Goal: Information Seeking & Learning: Learn about a topic

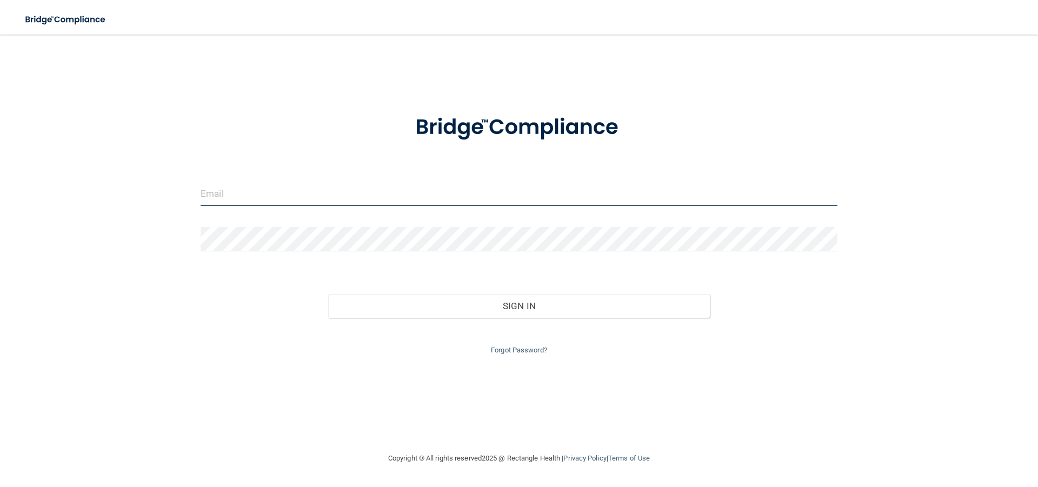
click at [270, 187] on input "email" at bounding box center [519, 194] width 637 height 24
type input "[EMAIL_ADDRESS][DOMAIN_NAME]"
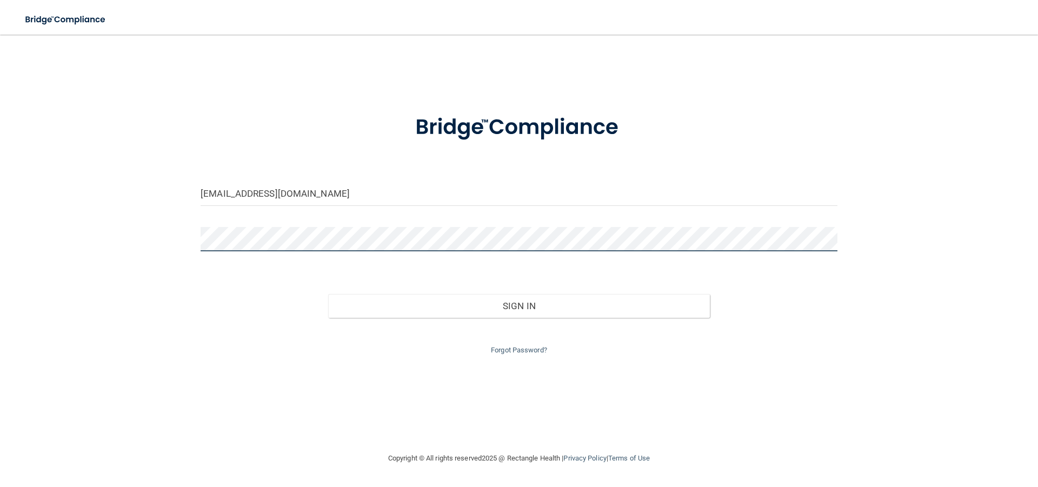
click at [328, 294] on button "Sign In" at bounding box center [519, 306] width 382 height 24
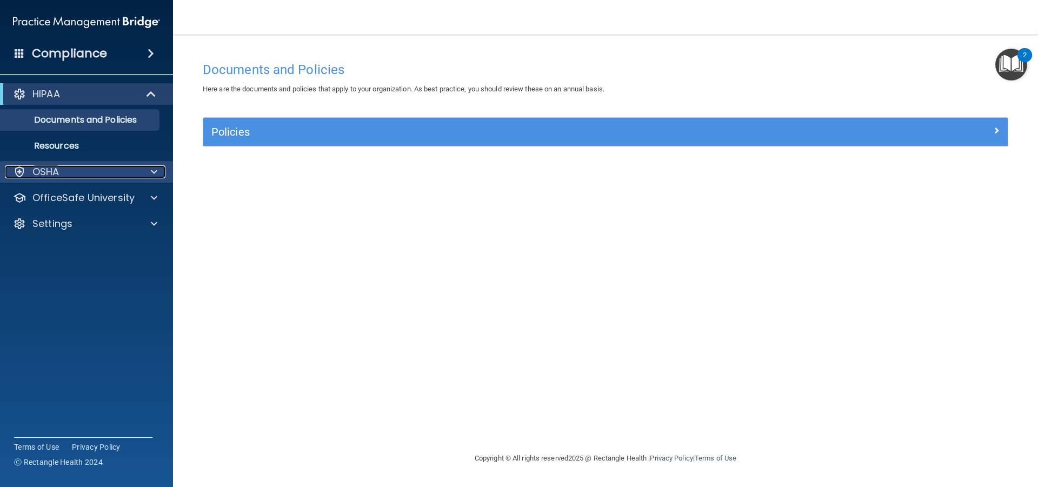
click at [72, 175] on div "OSHA" at bounding box center [72, 171] width 134 height 13
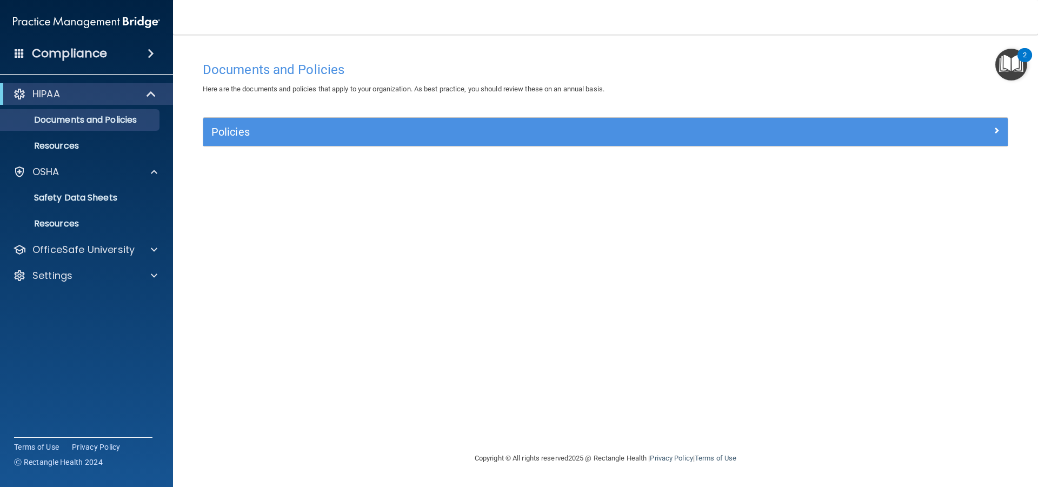
click at [107, 55] on div "Compliance" at bounding box center [86, 54] width 173 height 24
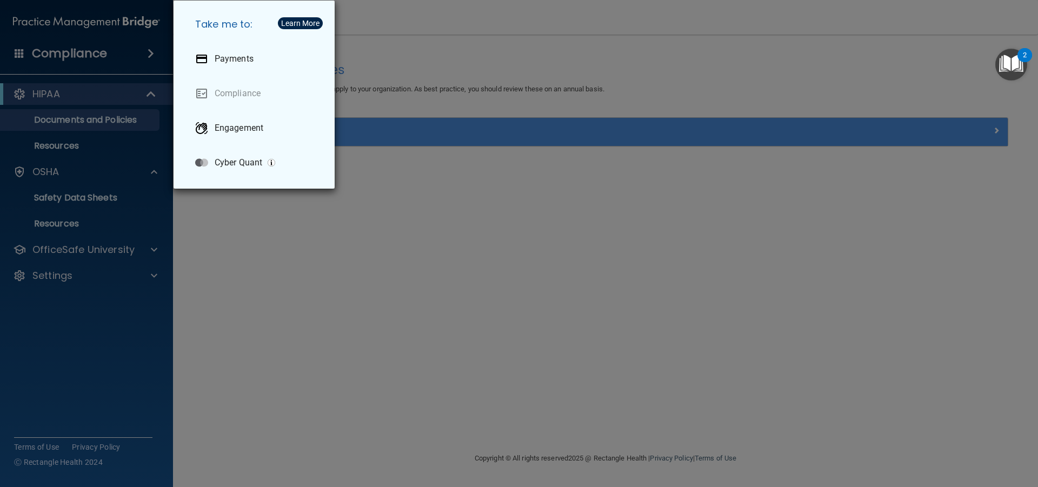
click at [129, 202] on div "Take me to: Payments Compliance Engagement Cyber Quant" at bounding box center [519, 243] width 1038 height 487
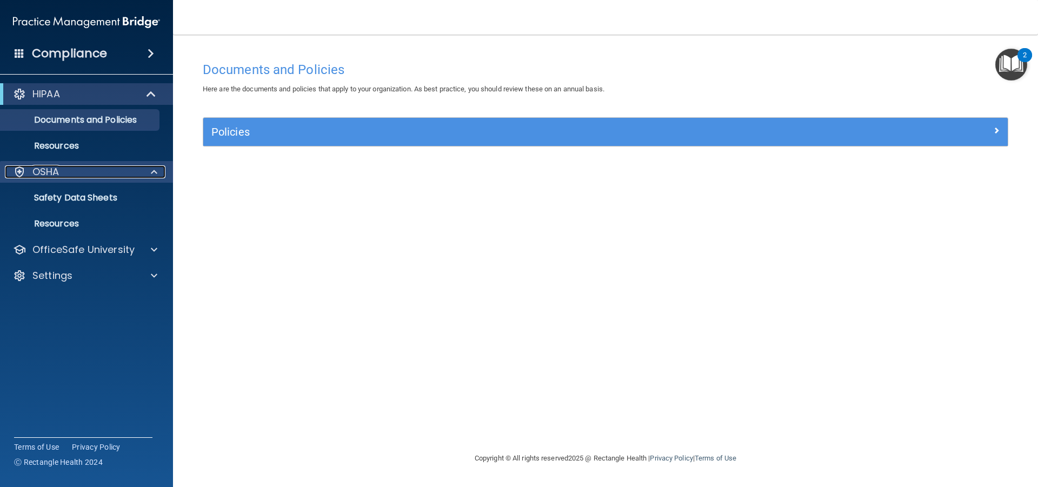
click at [63, 177] on div "OSHA" at bounding box center [72, 171] width 134 height 13
click at [89, 199] on p "Safety Data Sheets" at bounding box center [81, 197] width 148 height 11
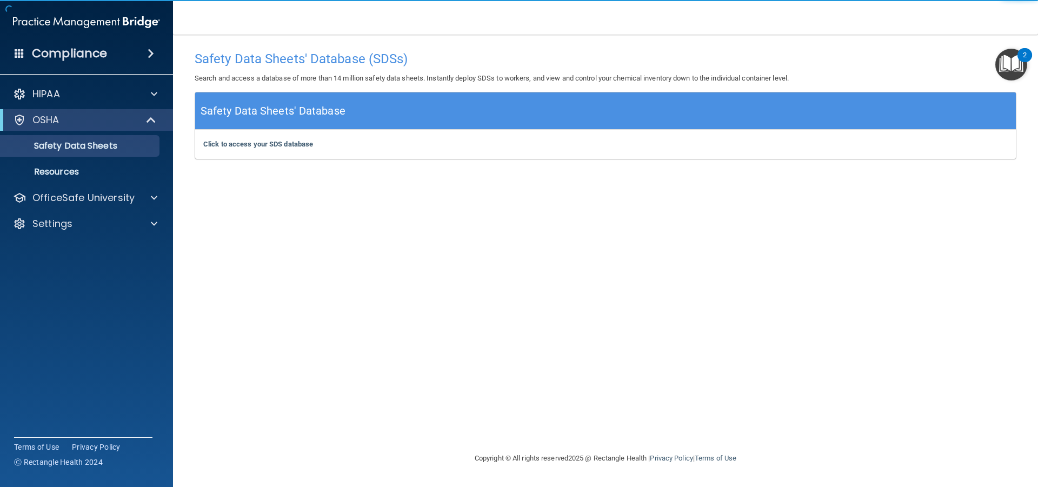
click at [1003, 63] on img "Open Resource Center, 2 new notifications" at bounding box center [1011, 65] width 32 height 32
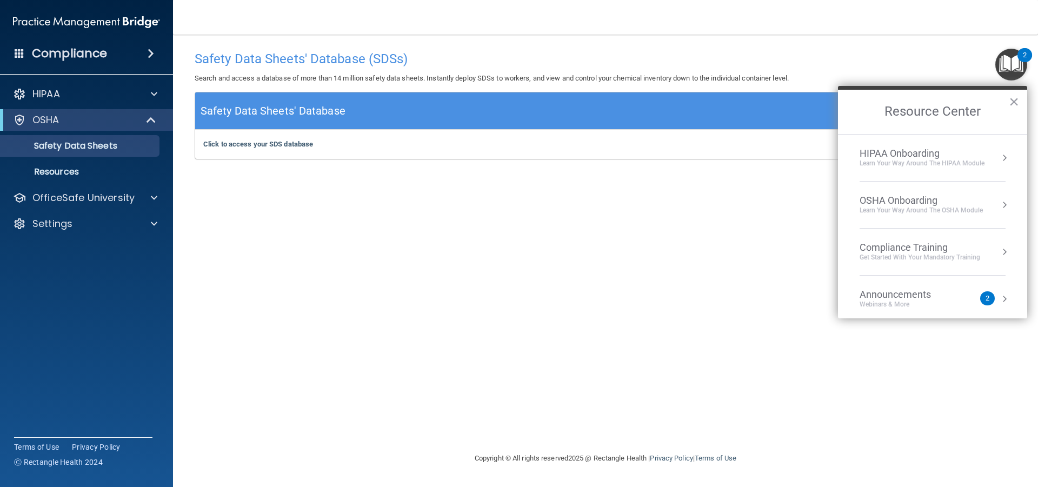
click at [953, 201] on div "OSHA Onboarding" at bounding box center [921, 201] width 123 height 12
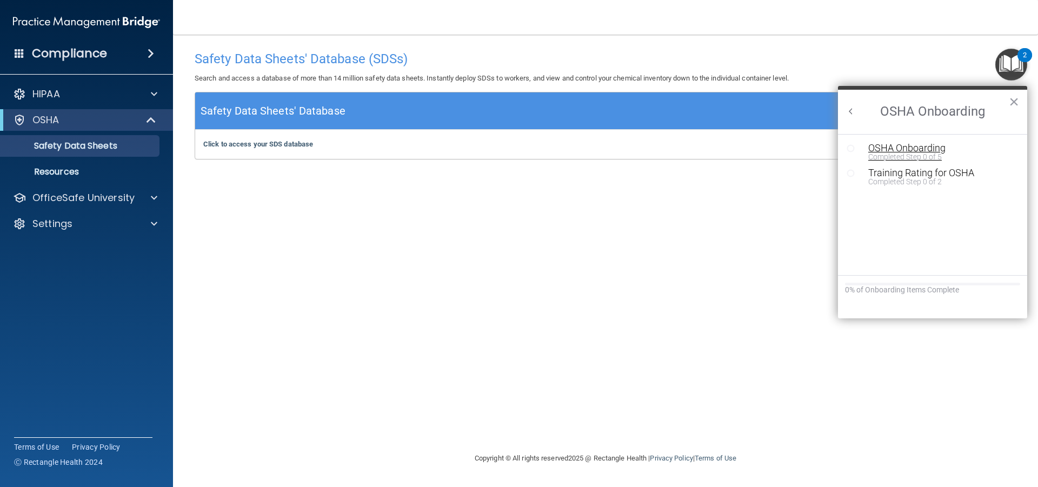
click at [913, 154] on div "Completed Step 0 of 5" at bounding box center [940, 157] width 145 height 8
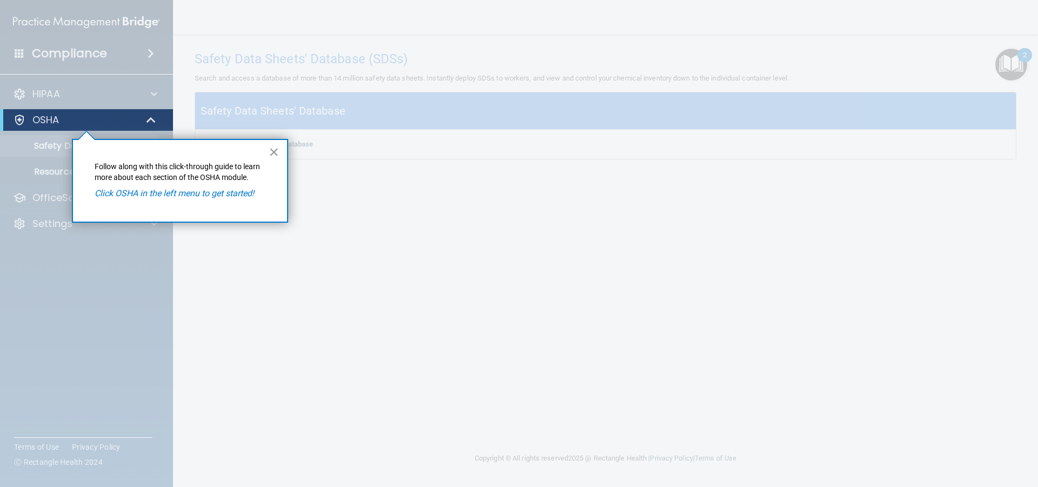
click at [276, 154] on button "×" at bounding box center [274, 151] width 10 height 17
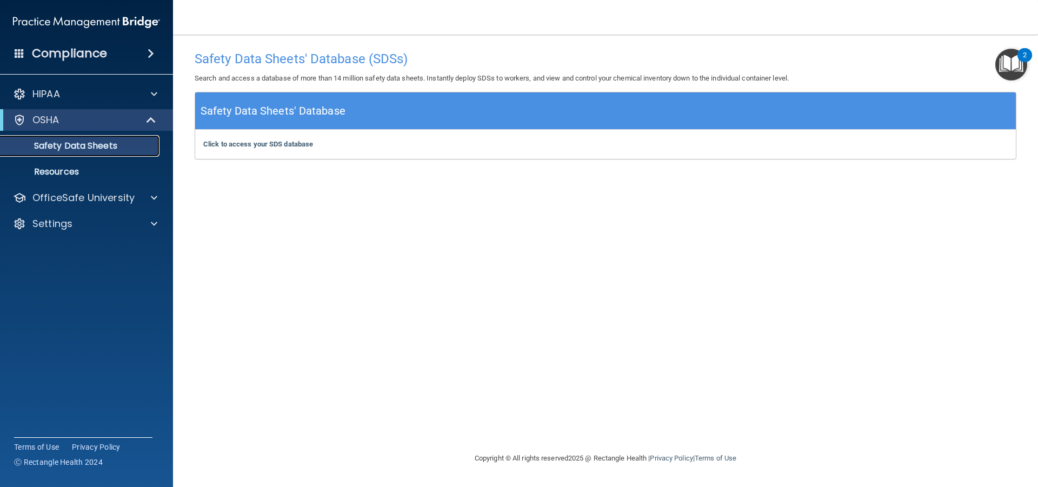
click at [122, 153] on link "Safety Data Sheets" at bounding box center [74, 146] width 170 height 22
click at [282, 148] on b "Click to access your SDS database" at bounding box center [258, 144] width 110 height 8
click at [85, 171] on p "Resources" at bounding box center [81, 172] width 148 height 11
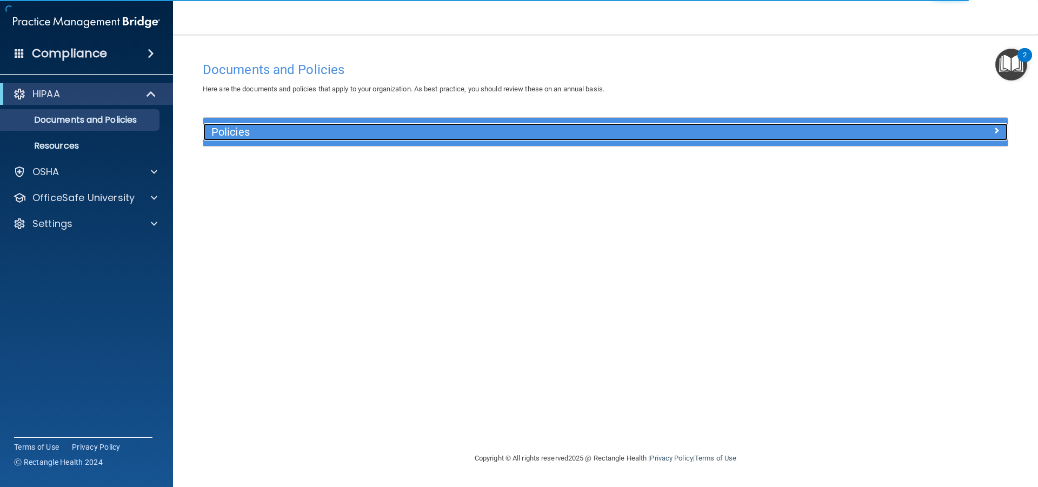
click at [335, 123] on div "Policies" at bounding box center [504, 131] width 603 height 17
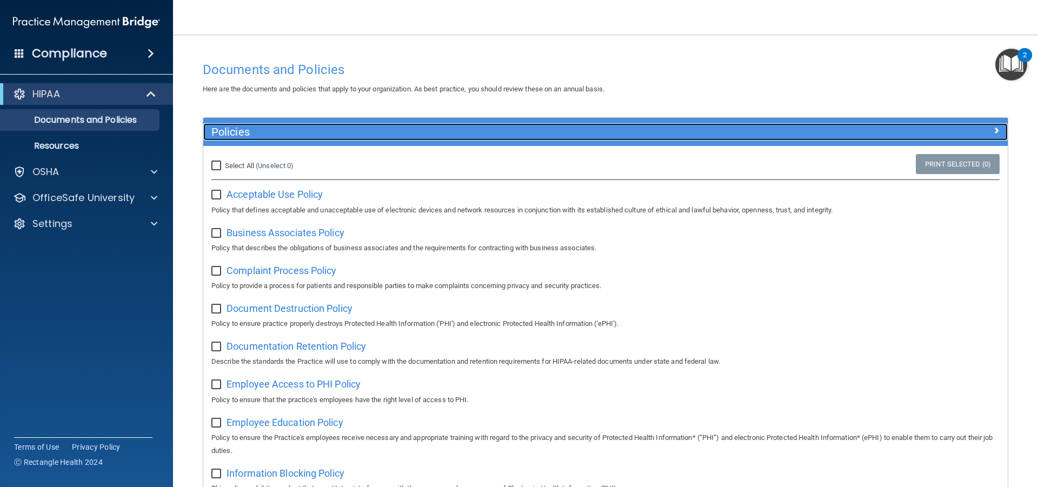
click at [332, 131] on h5 "Policies" at bounding box center [504, 132] width 587 height 12
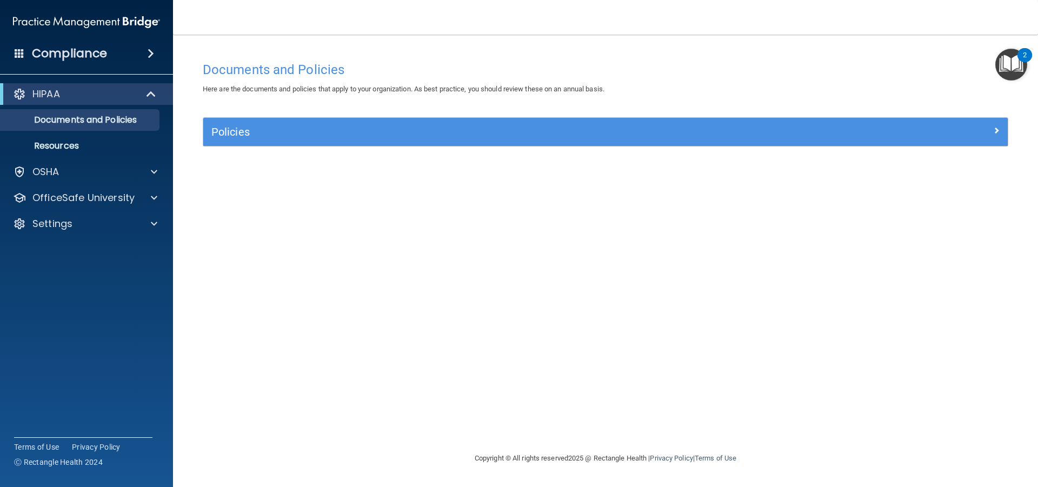
click at [1026, 60] on div "2" at bounding box center [1025, 62] width 4 height 14
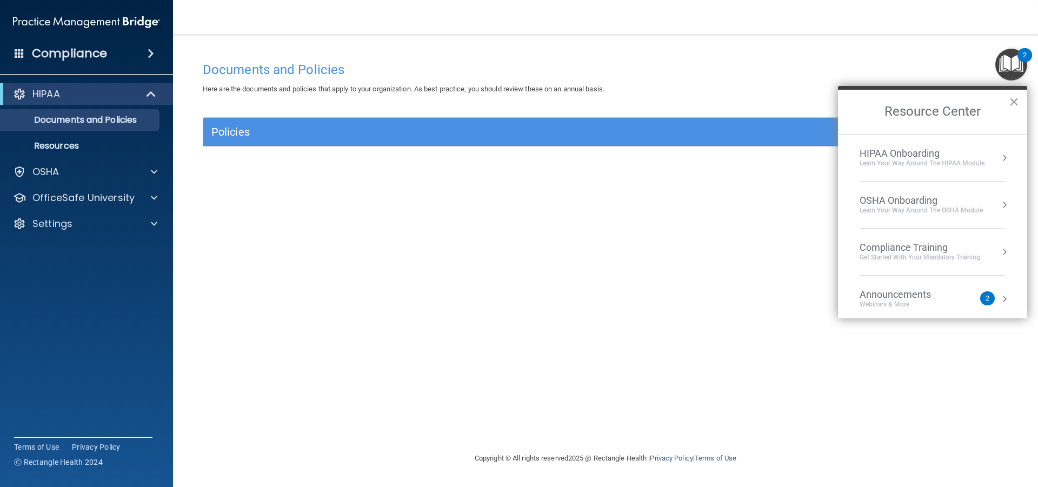
click at [982, 165] on div "Learn Your Way around the HIPAA module" at bounding box center [922, 163] width 125 height 9
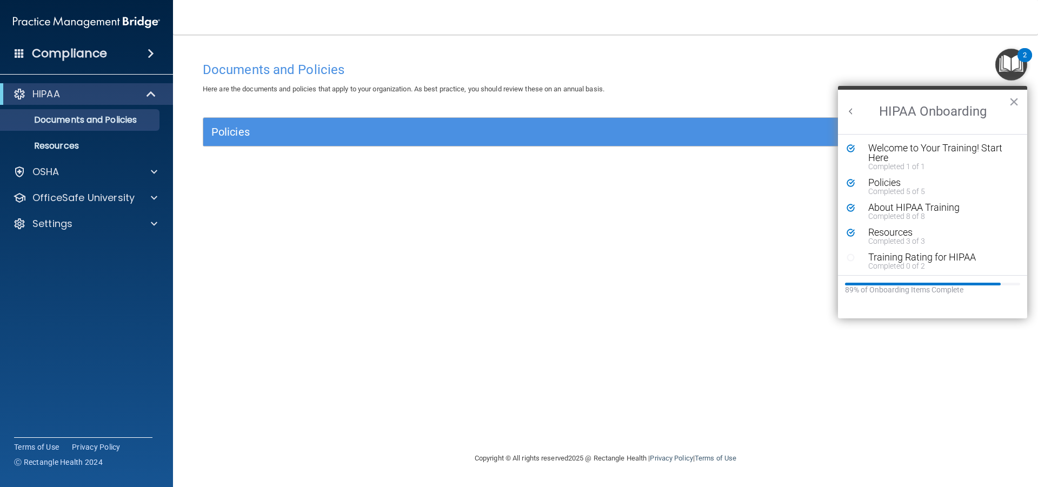
click at [855, 109] on button "Back to Resource Center Home" at bounding box center [851, 111] width 11 height 11
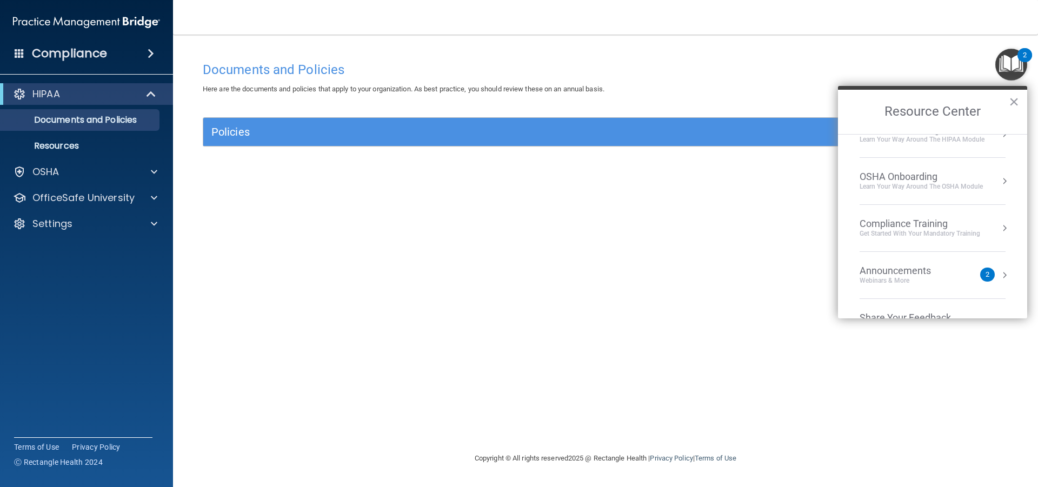
scroll to position [6, 0]
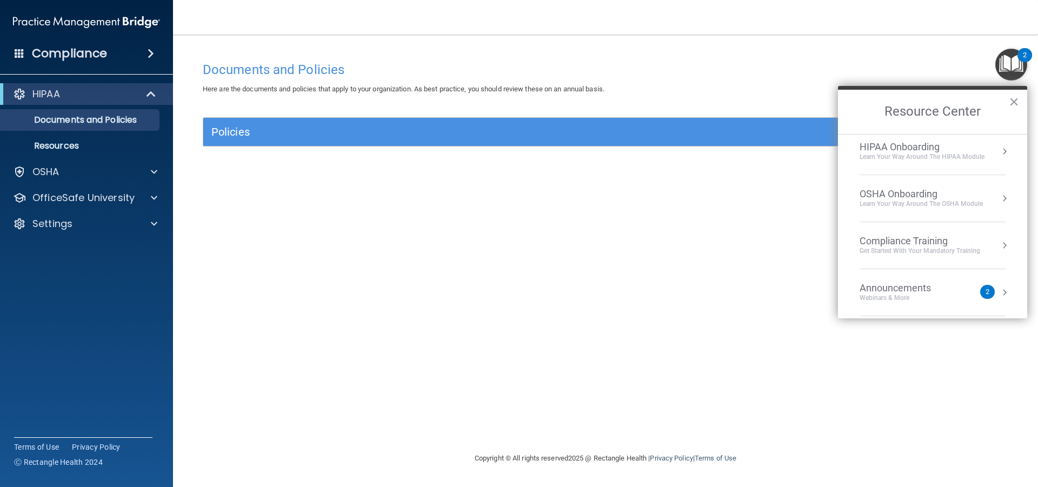
click at [999, 201] on button "Resource Center" at bounding box center [1004, 198] width 11 height 11
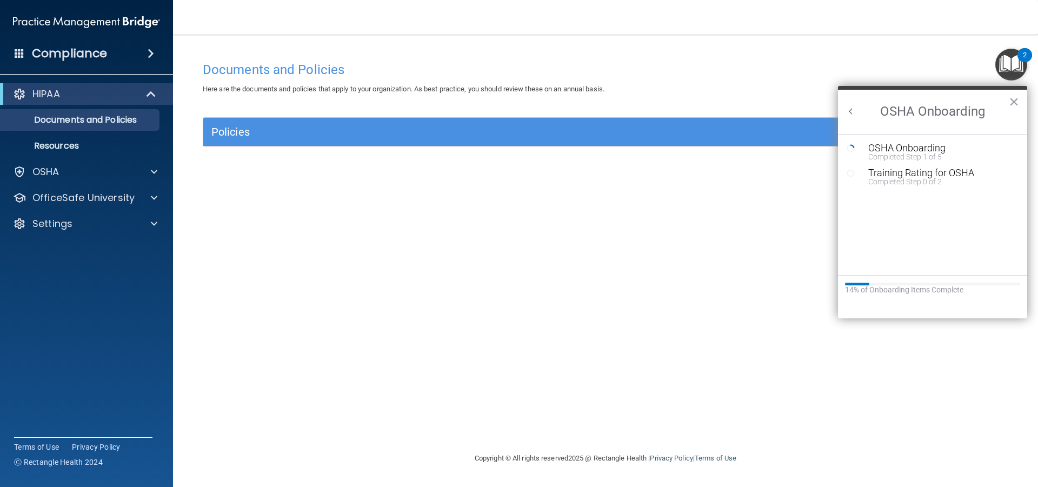
scroll to position [0, 0]
click at [883, 151] on div "OSHA Onboarding" at bounding box center [940, 148] width 145 height 10
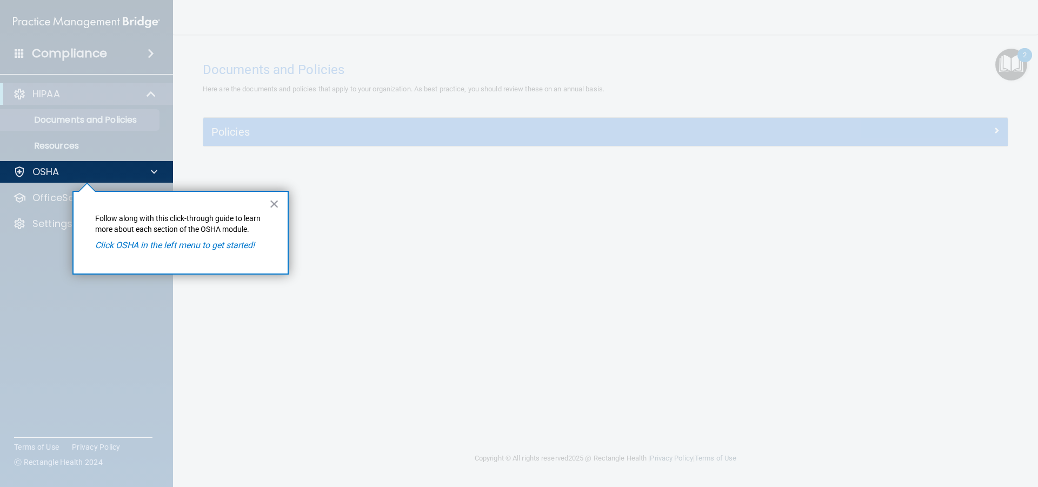
click at [132, 244] on em "Click OSHA in the left menu to get started!" at bounding box center [174, 245] width 159 height 10
click at [56, 177] on p "OSHA" at bounding box center [45, 171] width 27 height 13
click at [63, 197] on div at bounding box center [87, 335] width 174 height 304
click at [278, 206] on button "×" at bounding box center [274, 203] width 10 height 17
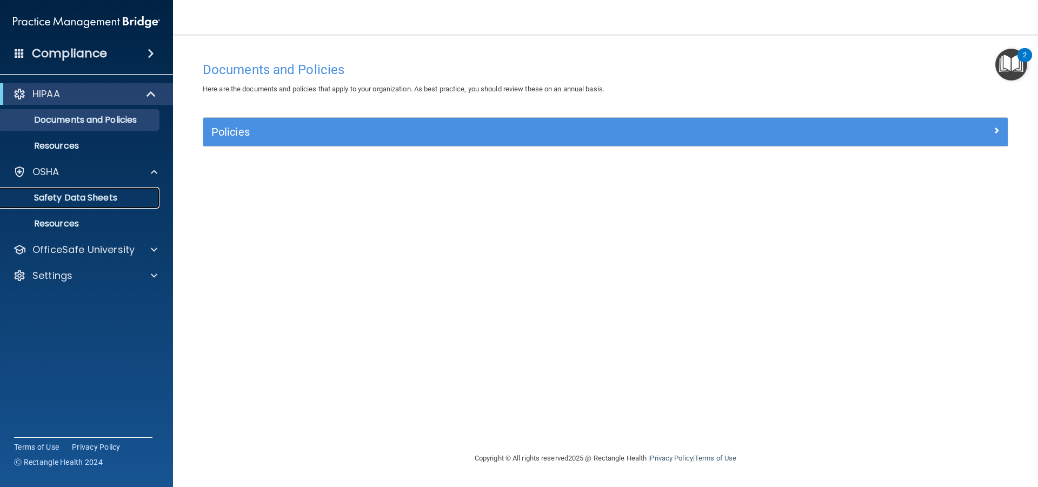
click at [90, 197] on p "Safety Data Sheets" at bounding box center [81, 197] width 148 height 11
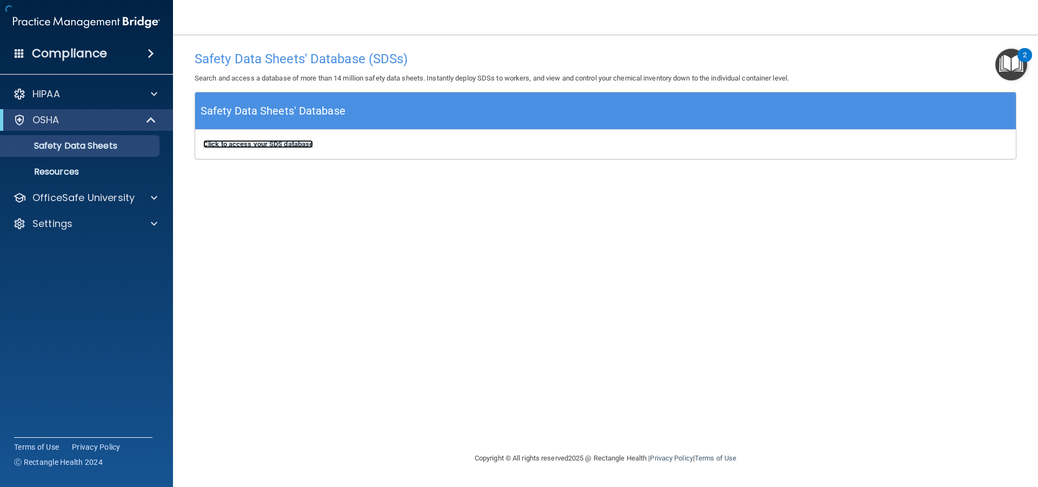
click at [236, 141] on b "Click to access your SDS database" at bounding box center [258, 144] width 110 height 8
click at [307, 144] on b "Click to access your SDS database" at bounding box center [258, 144] width 110 height 8
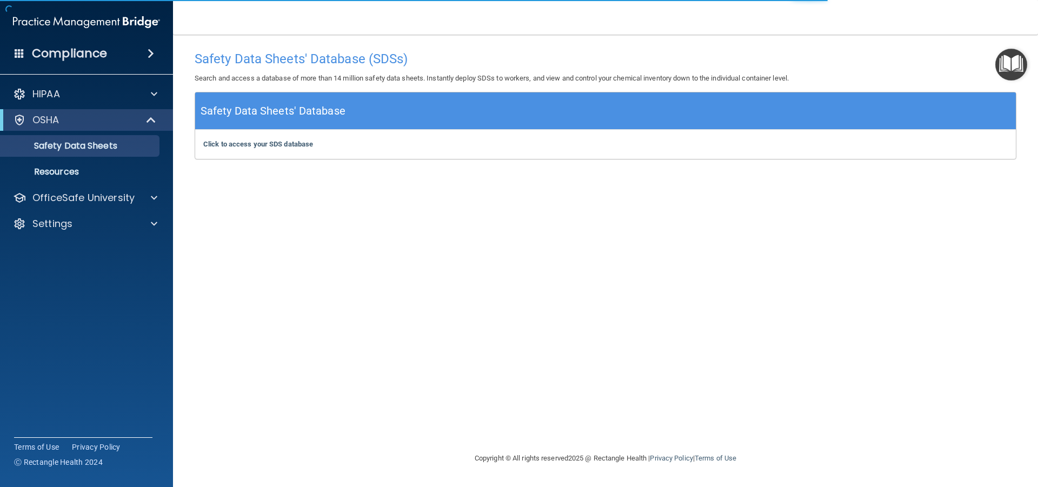
click at [62, 51] on h4 "Compliance" at bounding box center [69, 53] width 75 height 15
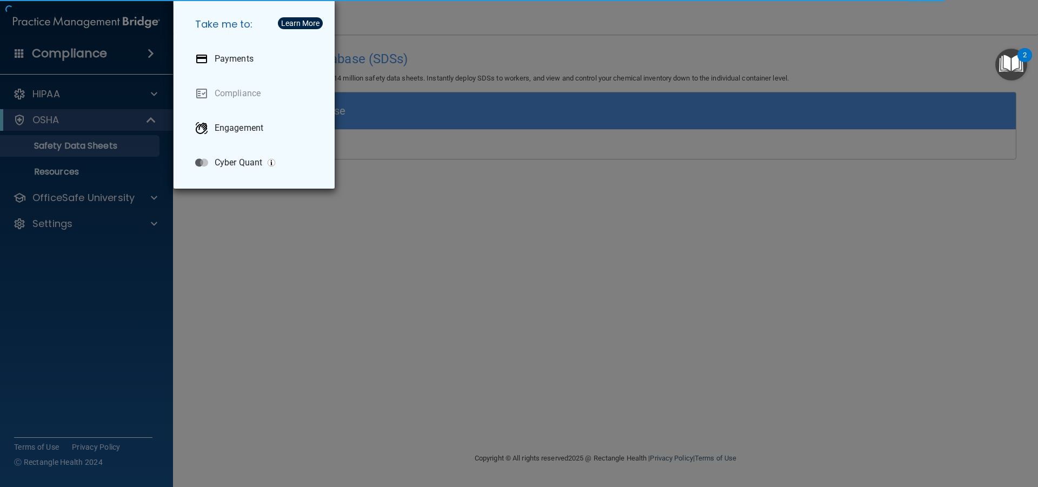
drag, startPoint x: 636, startPoint y: 174, endPoint x: 993, endPoint y: 124, distance: 360.8
click at [674, 177] on div "Take me to: Payments Compliance Engagement Cyber Quant" at bounding box center [519, 243] width 1038 height 487
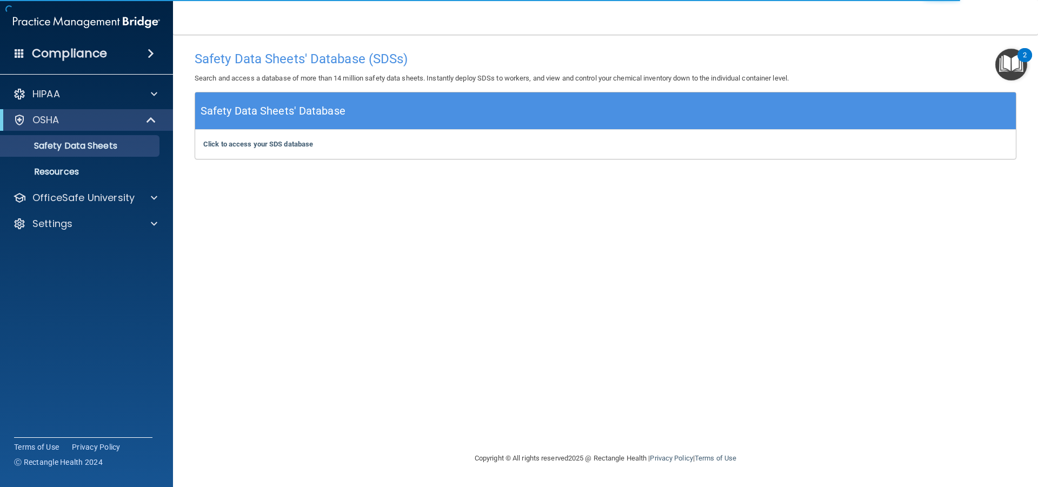
click at [1008, 52] on img "Open Resource Center, 2 new notifications" at bounding box center [1011, 65] width 32 height 32
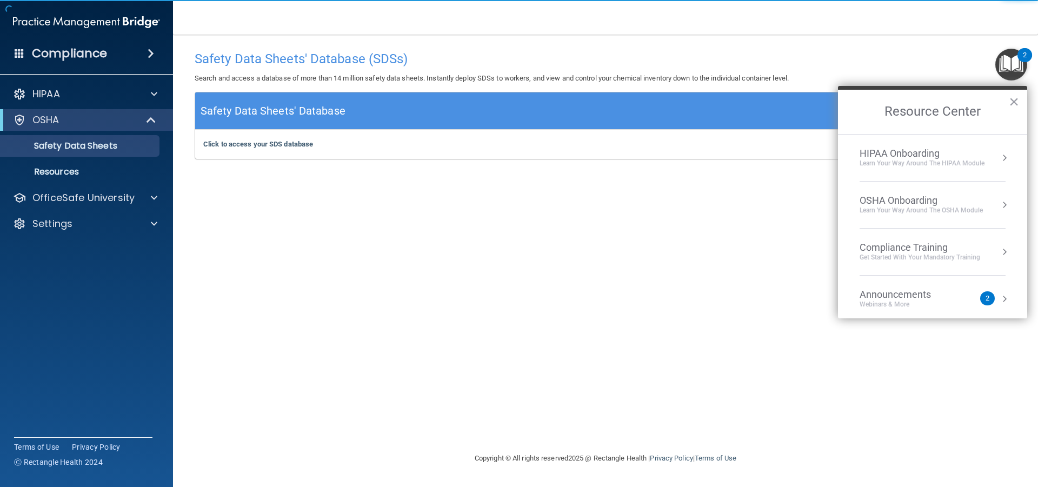
click at [982, 208] on div "OSHA Onboarding Learn your way around the OSHA module" at bounding box center [933, 205] width 146 height 21
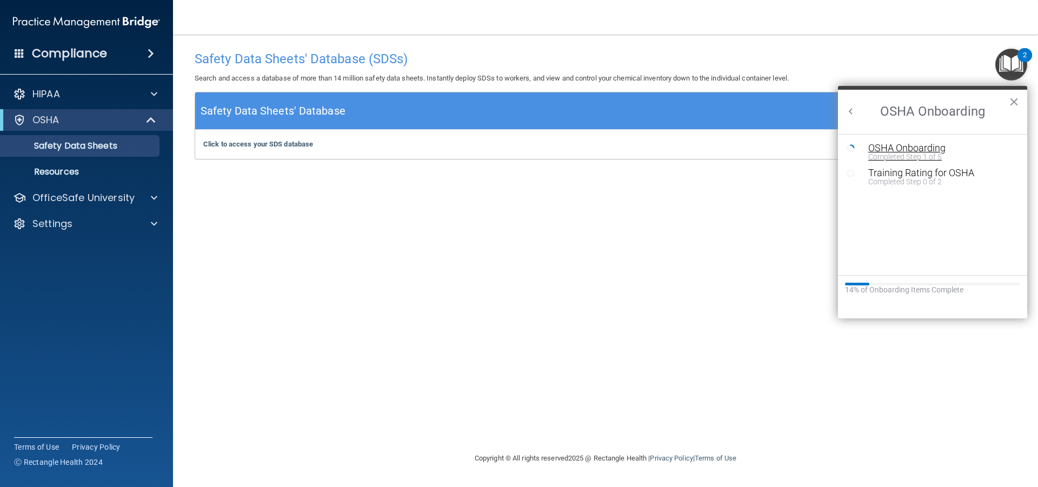
click at [908, 158] on div "Completed Step 1 of 5" at bounding box center [940, 157] width 145 height 8
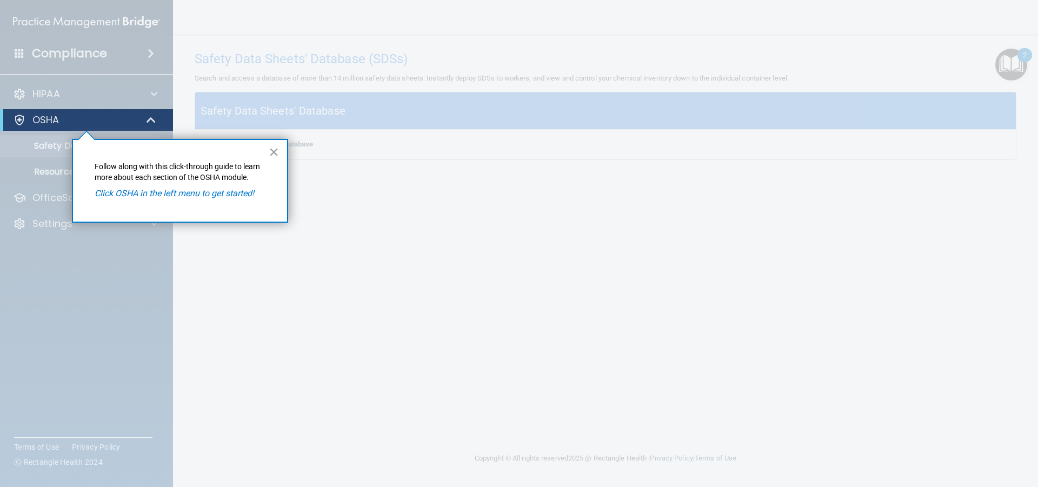
click at [190, 195] on em "Click OSHA in the left menu to get started!" at bounding box center [174, 193] width 159 height 10
click at [16, 119] on div at bounding box center [19, 120] width 13 height 13
click at [29, 119] on div "OSHA" at bounding box center [72, 120] width 134 height 13
click at [141, 118] on div at bounding box center [151, 120] width 26 height 13
click at [155, 201] on div "× Follow along with this click-through guide to learn more about each section o…" at bounding box center [180, 181] width 216 height 84
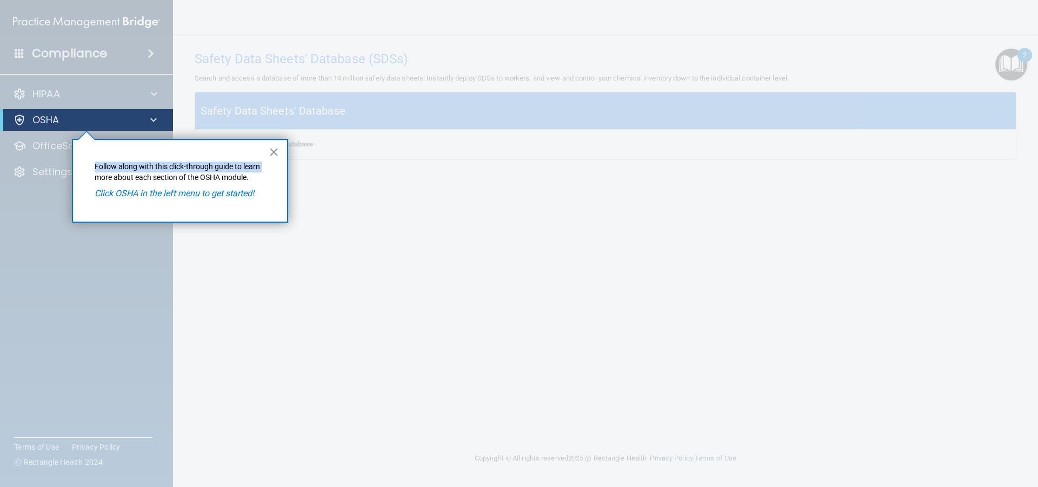
click at [274, 154] on div "× Follow along with this click-through guide to learn more about each section o…" at bounding box center [180, 181] width 216 height 84
click at [272, 154] on button "×" at bounding box center [274, 151] width 10 height 17
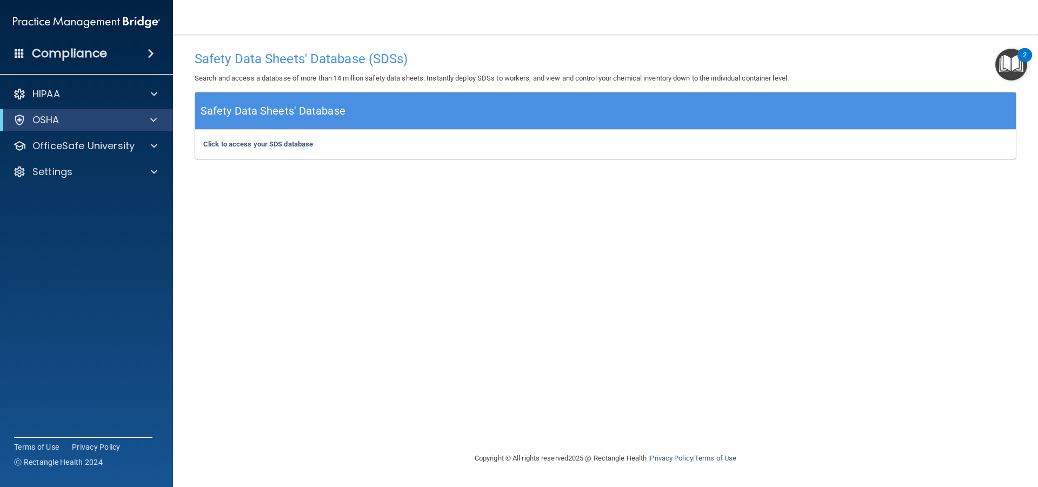
click at [89, 127] on div "OSHA" at bounding box center [86, 120] width 173 height 22
click at [158, 125] on div at bounding box center [151, 120] width 26 height 13
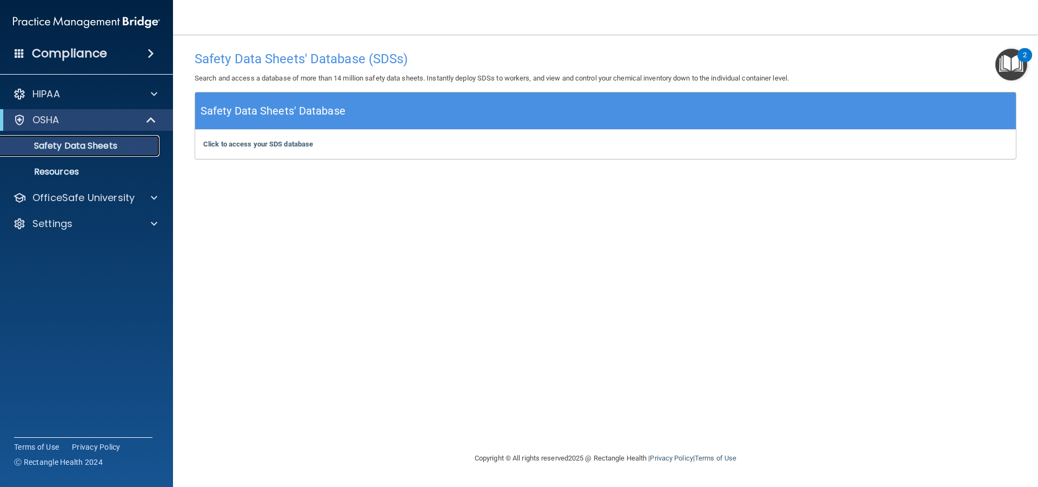
click at [111, 150] on p "Safety Data Sheets" at bounding box center [81, 146] width 148 height 11
click at [85, 148] on p "Safety Data Sheets" at bounding box center [81, 146] width 148 height 11
click at [1014, 70] on img "Open Resource Center, 2 new notifications" at bounding box center [1011, 65] width 32 height 32
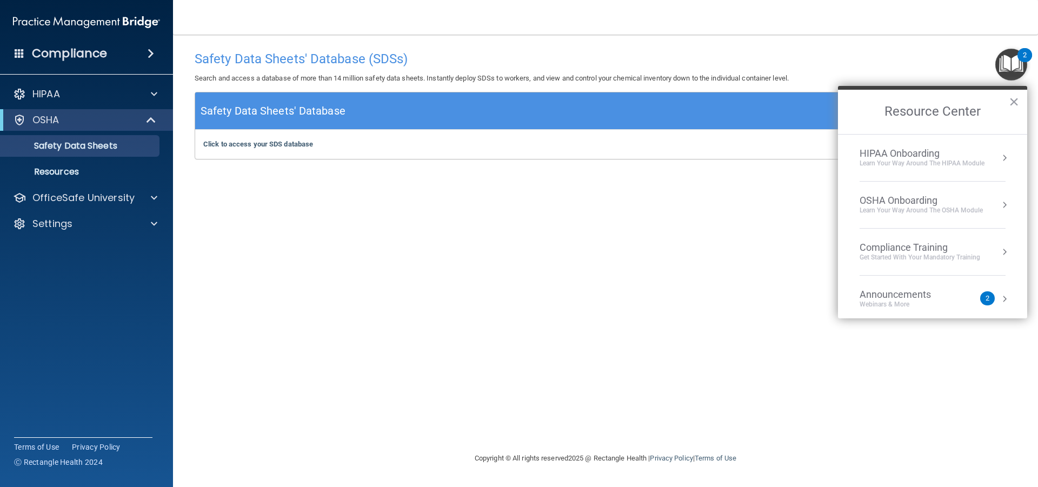
click at [989, 204] on div "OSHA Onboarding Learn your way around the OSHA module" at bounding box center [933, 205] width 146 height 21
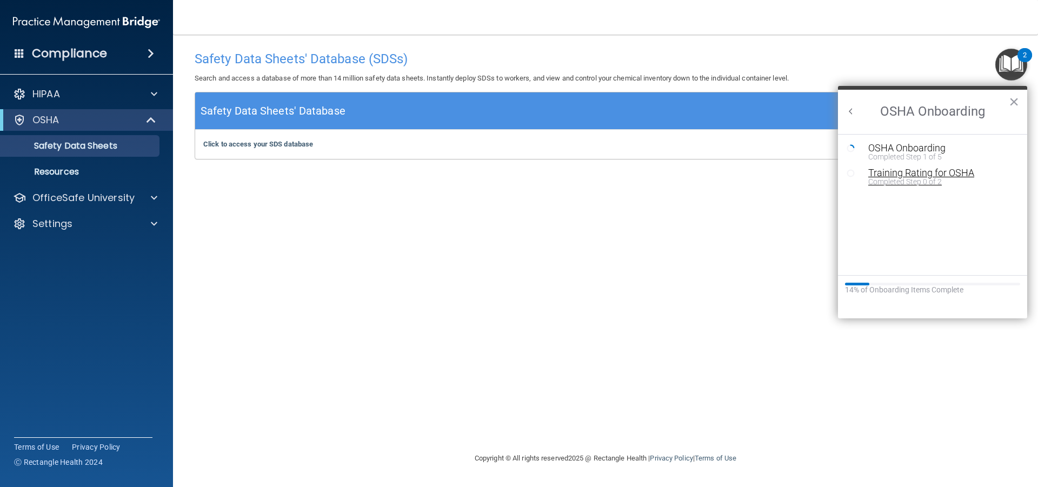
click at [888, 175] on div "Training Rating for OSHA" at bounding box center [940, 173] width 145 height 10
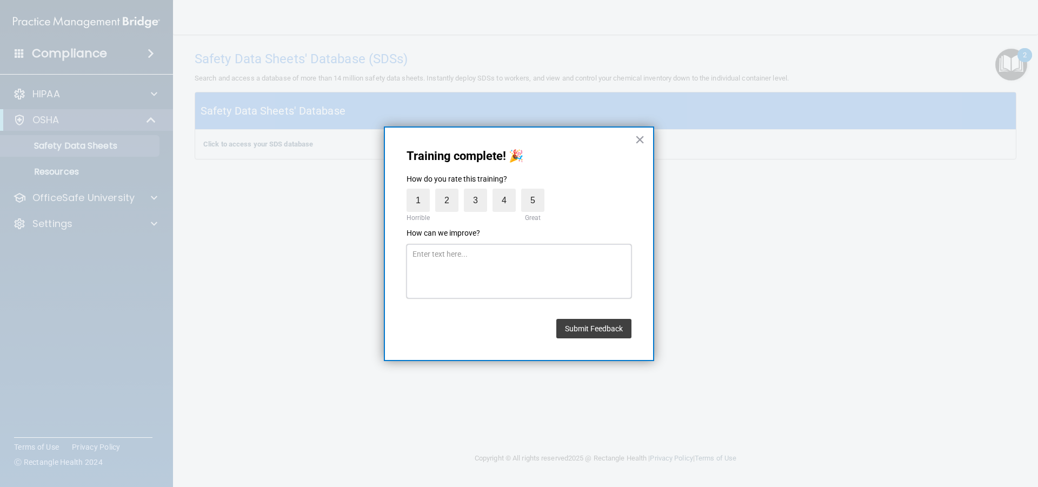
click at [456, 269] on textarea at bounding box center [519, 271] width 225 height 54
click at [586, 336] on button "Submit Feedback" at bounding box center [593, 328] width 75 height 19
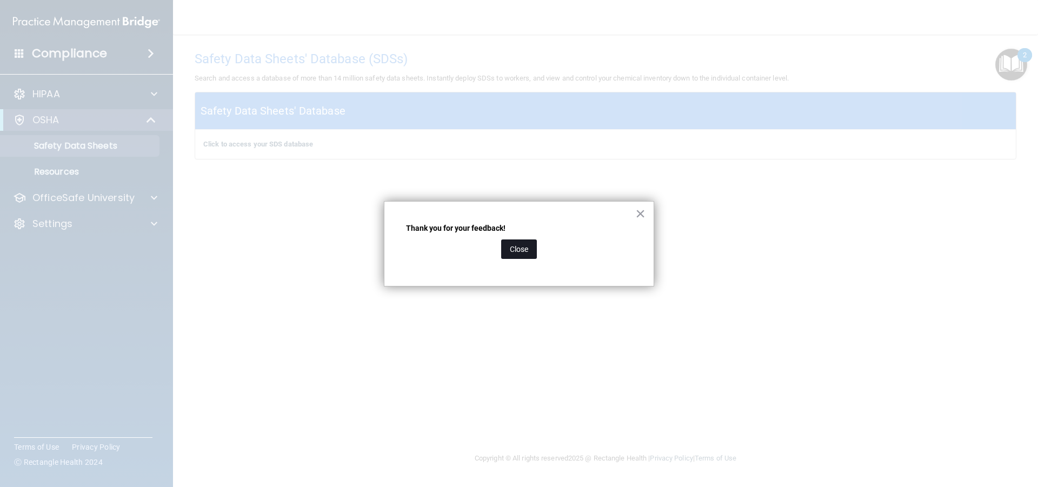
click at [522, 248] on button "Close" at bounding box center [519, 249] width 36 height 19
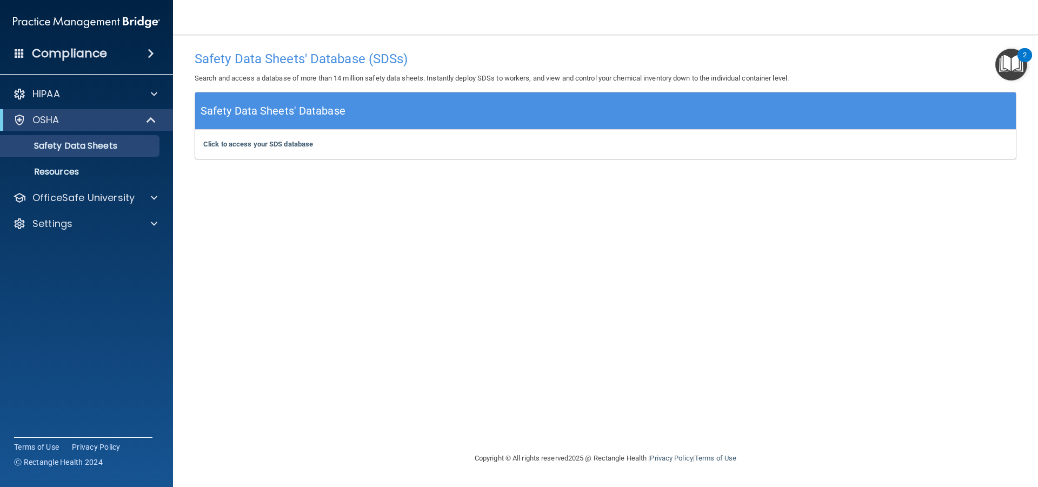
click at [1014, 68] on img "Open Resource Center, 2 new notifications" at bounding box center [1011, 65] width 32 height 32
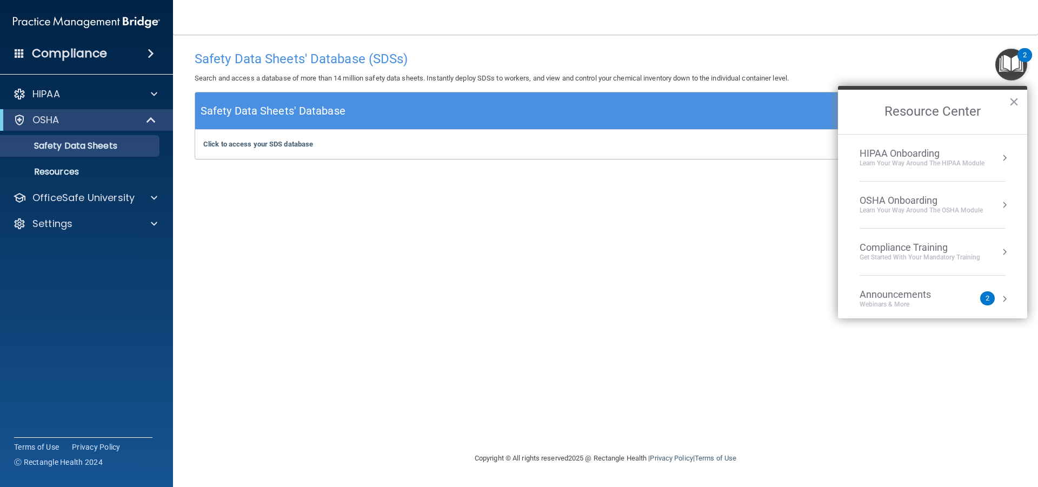
click at [965, 207] on div "Learn your way around the OSHA module" at bounding box center [921, 210] width 123 height 9
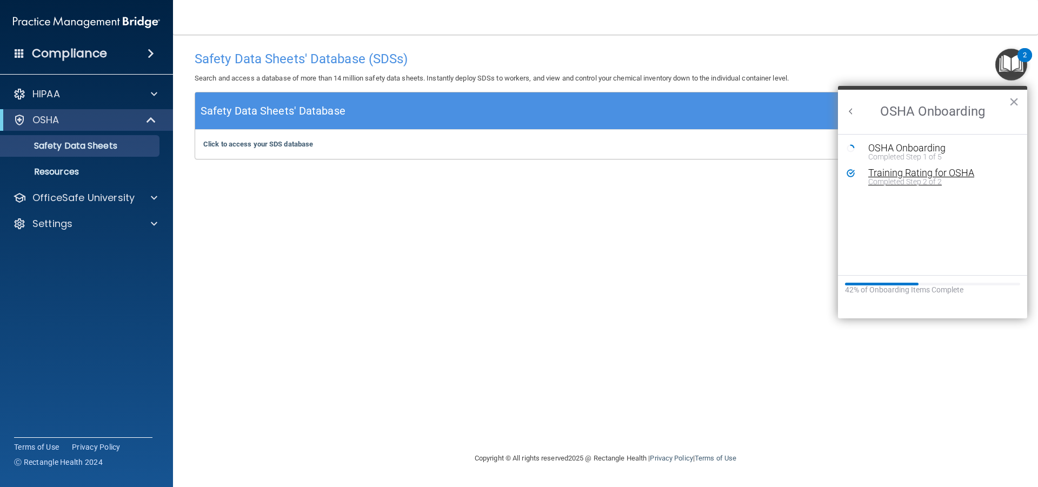
click at [895, 181] on div "Completed Step 2 of 2" at bounding box center [940, 182] width 145 height 8
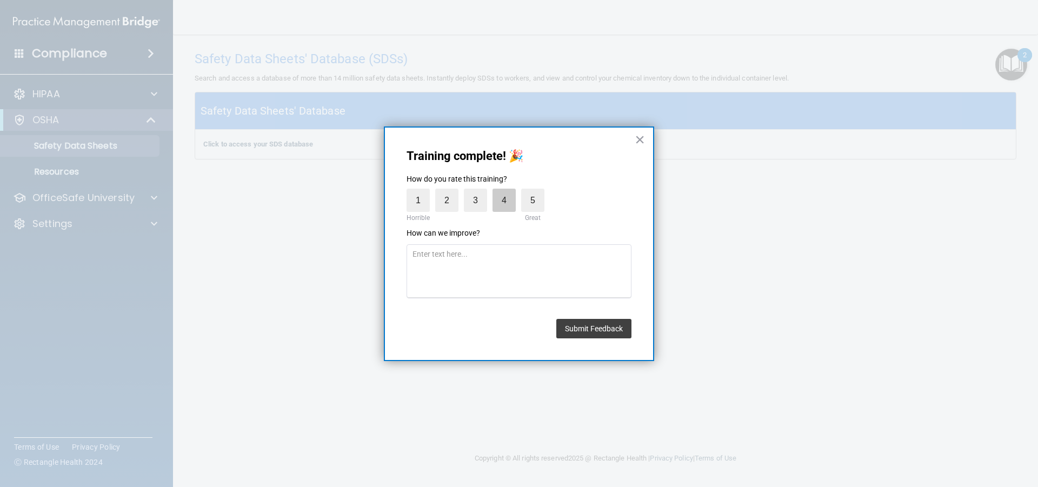
click at [507, 205] on label "4" at bounding box center [504, 200] width 23 height 23
click at [479, 191] on input "4" at bounding box center [479, 191] width 0 height 0
click at [613, 333] on button "Submit Feedback" at bounding box center [593, 328] width 75 height 19
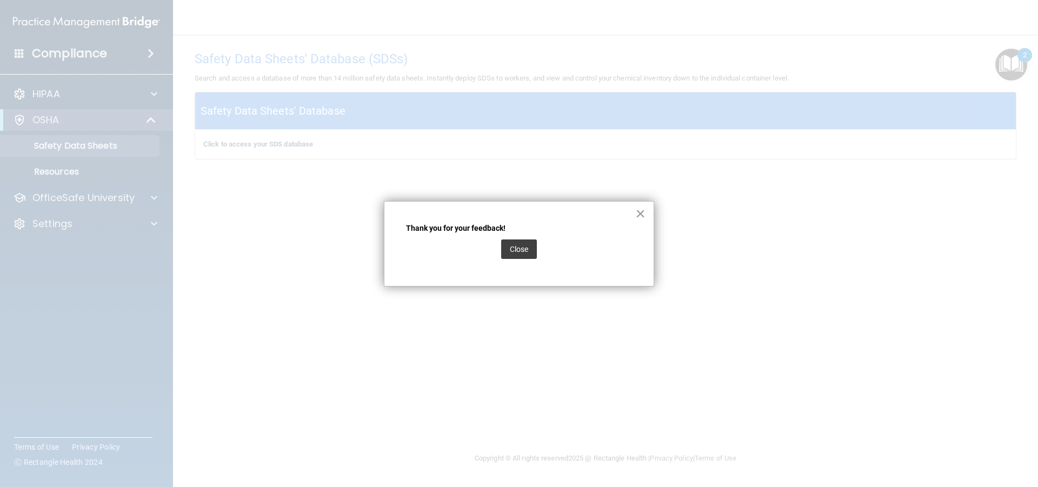
click at [524, 259] on div "Close" at bounding box center [519, 249] width 36 height 30
click at [523, 250] on button "Close" at bounding box center [519, 249] width 36 height 19
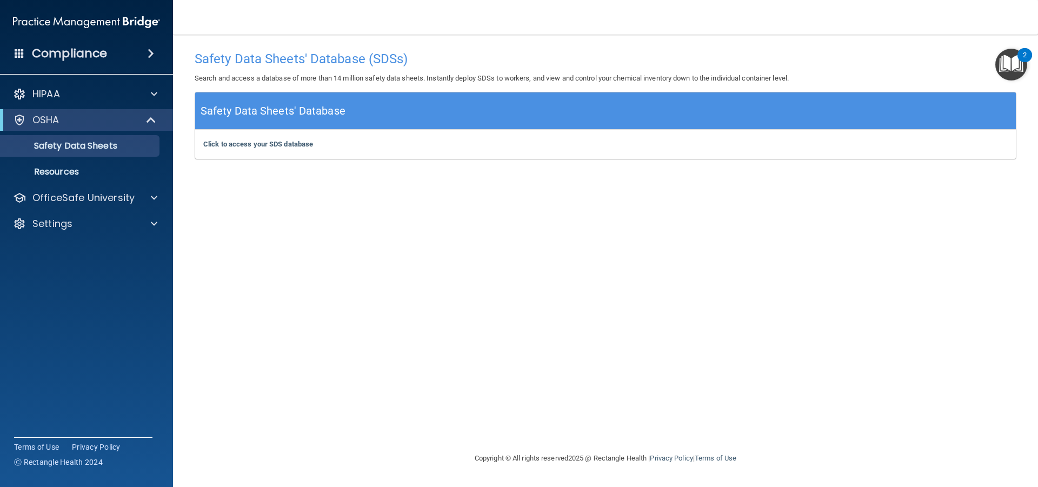
click at [1013, 63] on img "Open Resource Center, 2 new notifications" at bounding box center [1011, 65] width 32 height 32
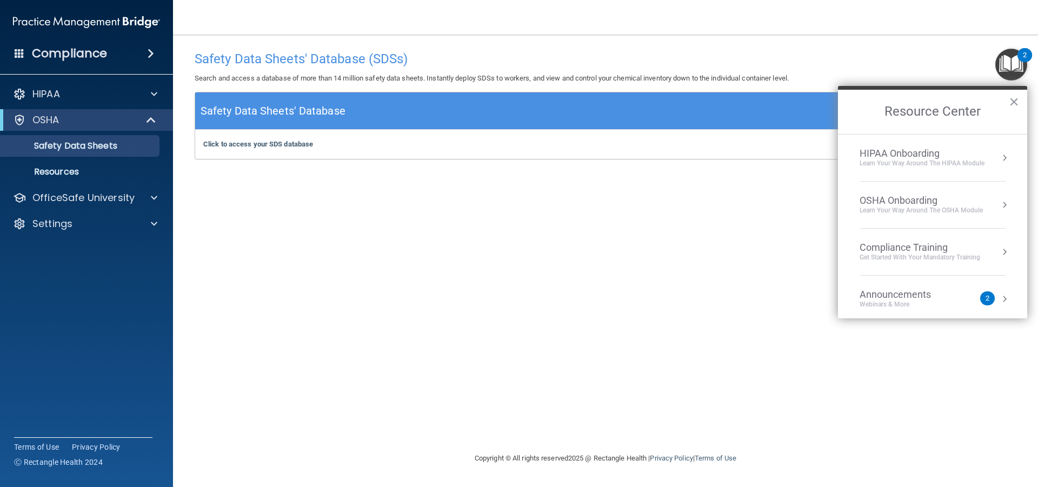
click at [957, 204] on div "OSHA Onboarding" at bounding box center [921, 201] width 123 height 12
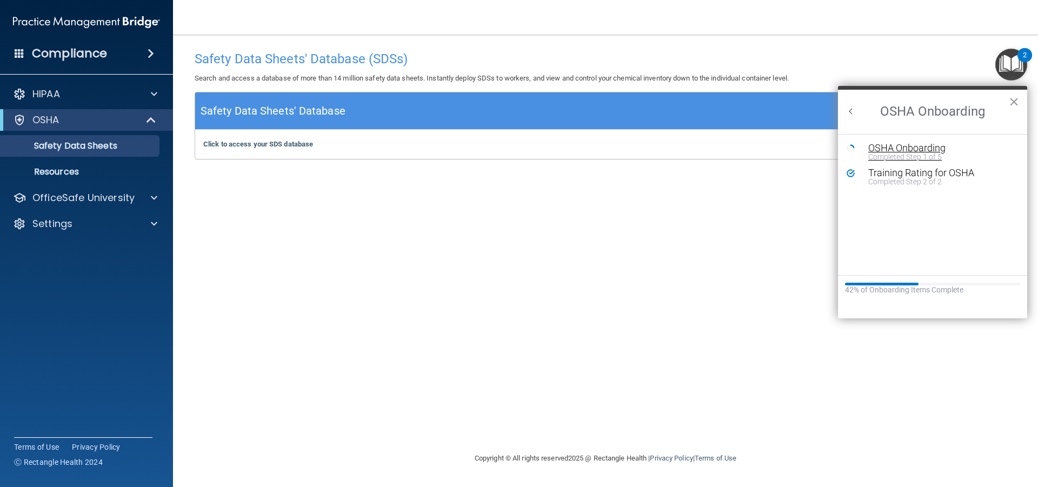
click at [903, 160] on div "Completed Step 1 of 5" at bounding box center [940, 157] width 145 height 8
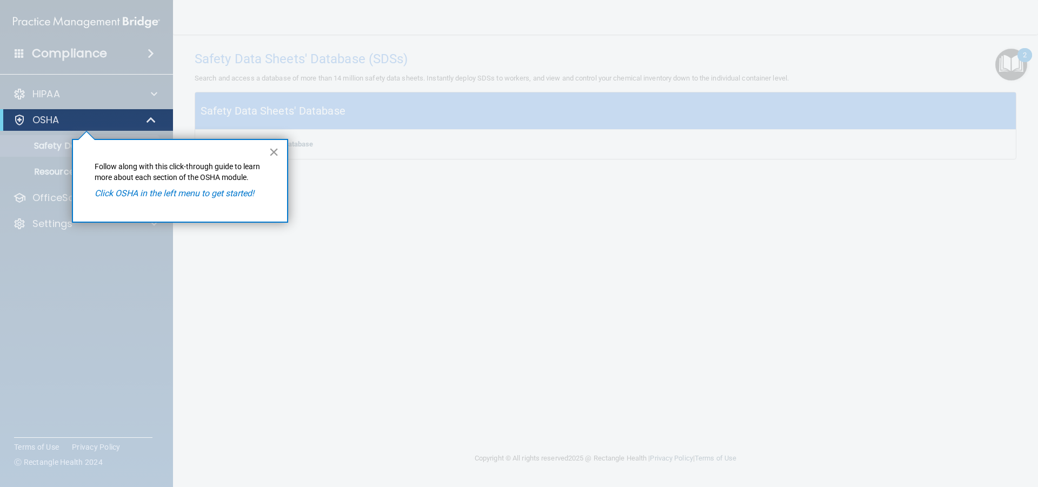
click at [277, 149] on button "×" at bounding box center [274, 151] width 10 height 17
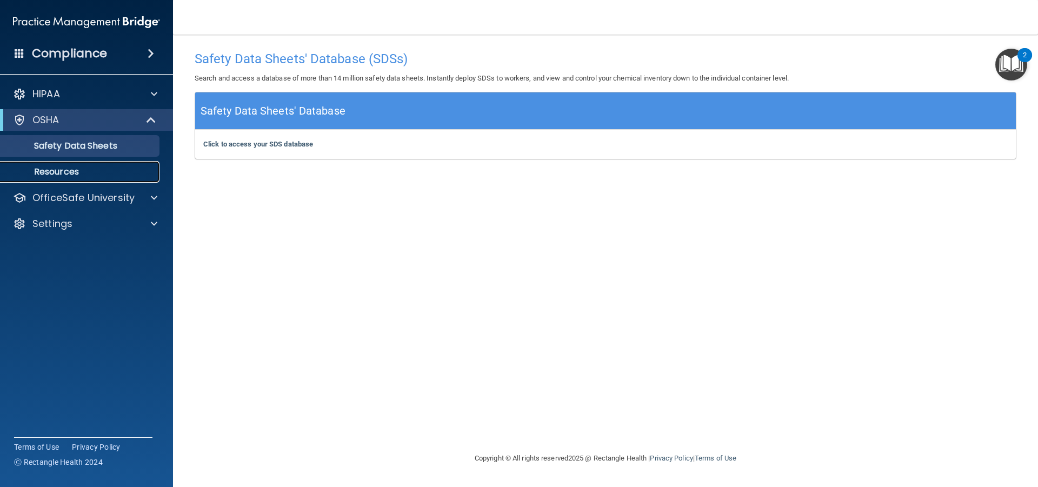
click at [88, 178] on link "Resources" at bounding box center [74, 172] width 170 height 22
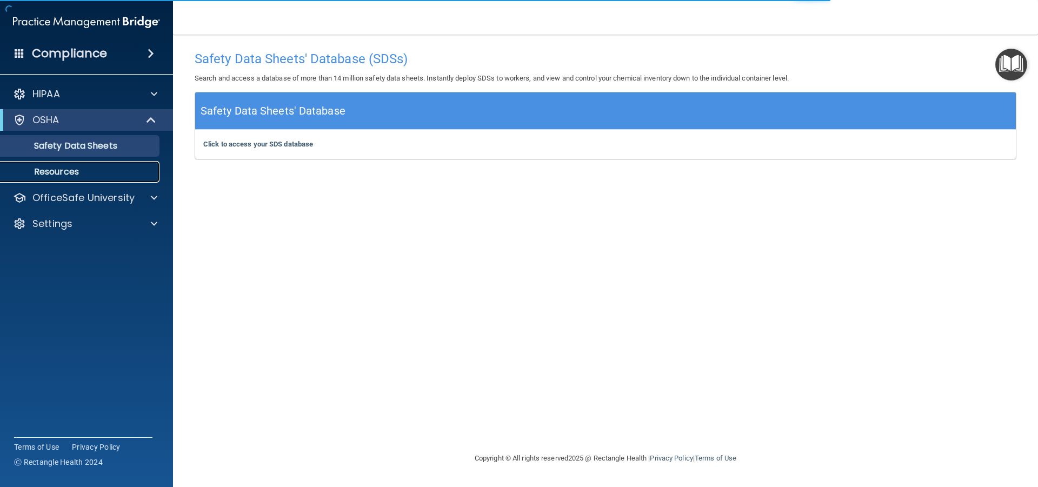
click at [77, 169] on p "Resources" at bounding box center [81, 172] width 148 height 11
click at [1012, 64] on img "Open Resource Center, 2 new notifications" at bounding box center [1011, 65] width 32 height 32
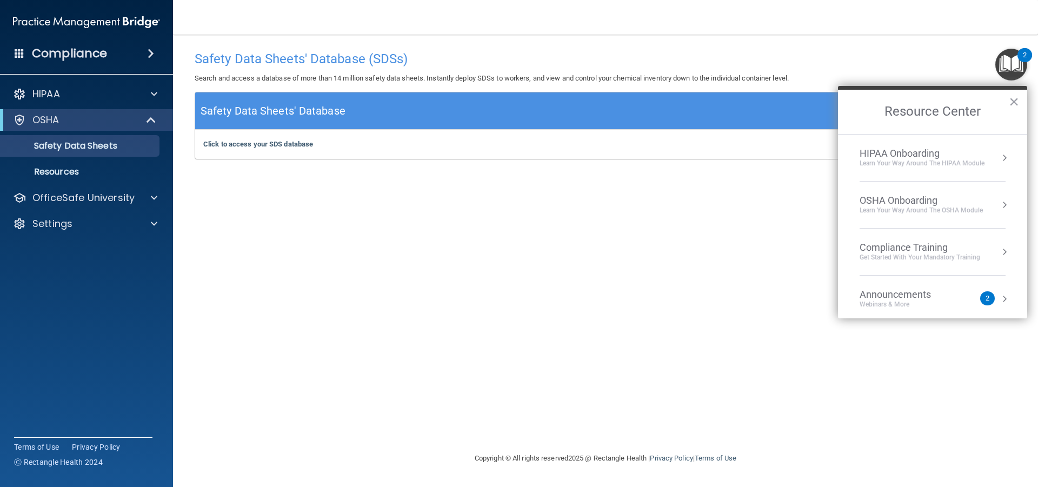
click at [982, 211] on div "Learn your way around the OSHA module" at bounding box center [921, 210] width 123 height 9
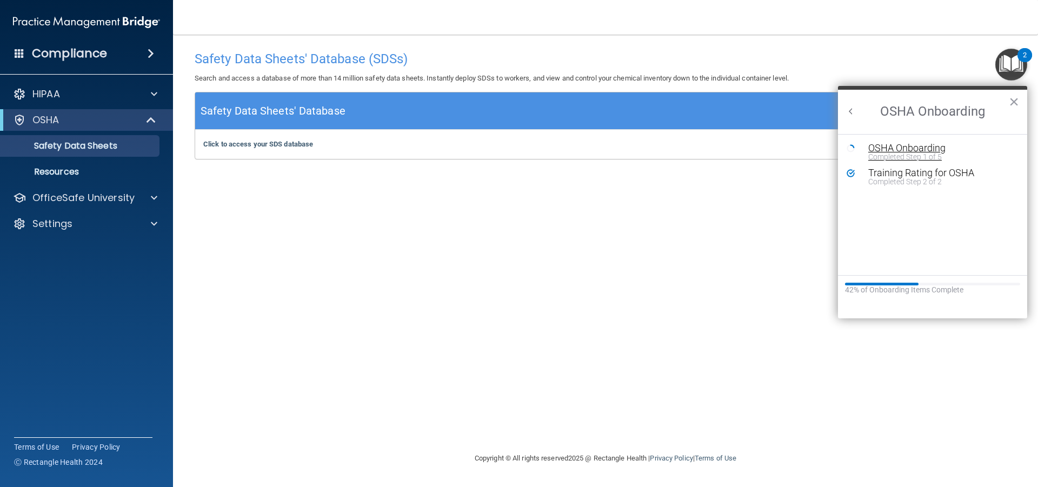
click at [908, 157] on div "Completed Step 1 of 5" at bounding box center [940, 157] width 145 height 8
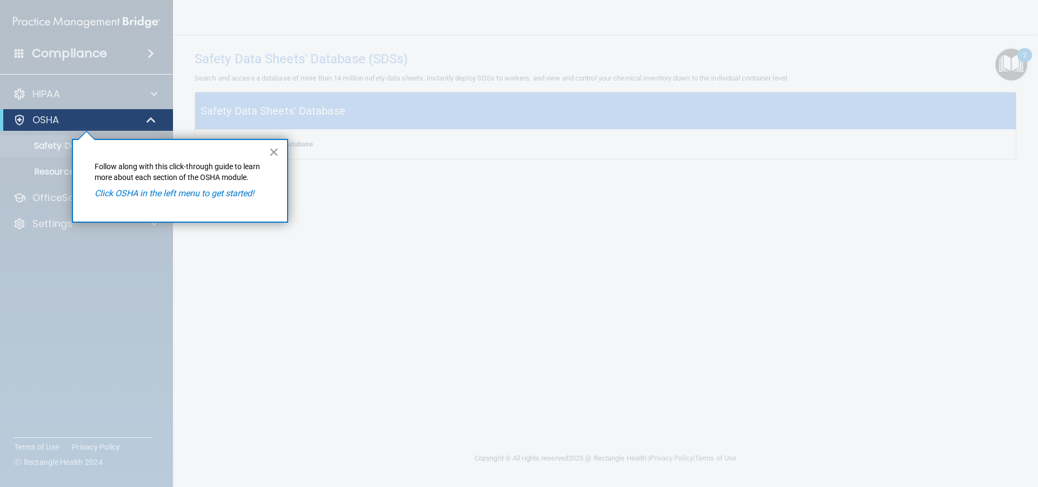
click at [273, 152] on button "×" at bounding box center [274, 151] width 10 height 17
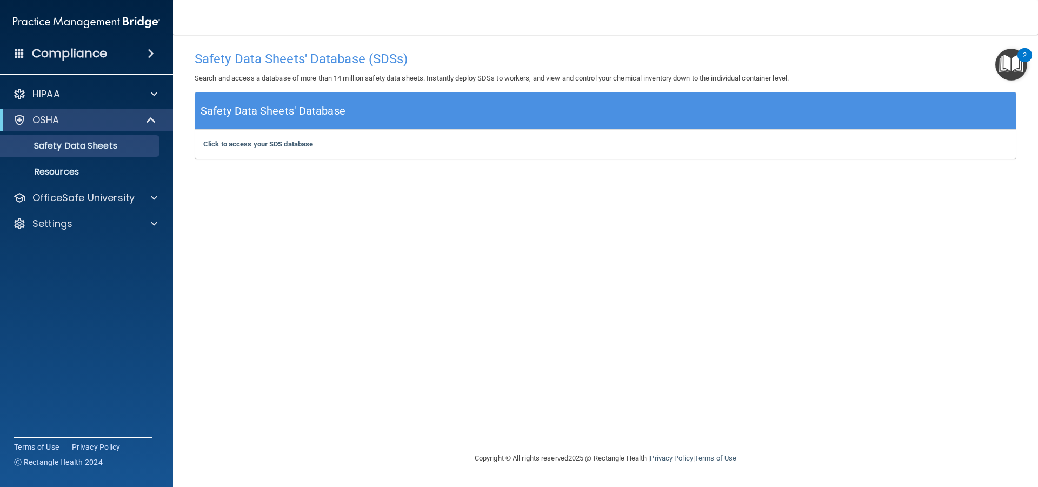
click at [1007, 62] on img "Open Resource Center, 2 new notifications" at bounding box center [1011, 65] width 32 height 32
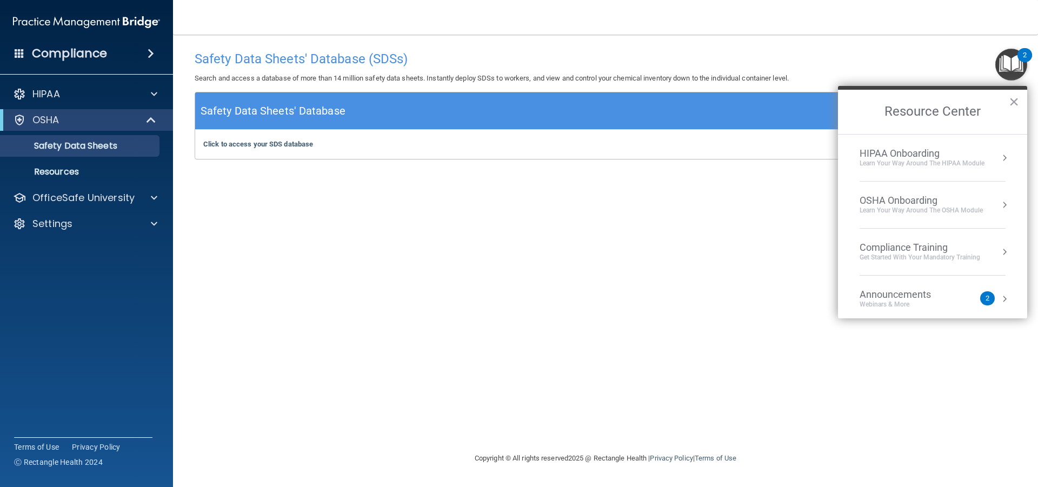
click at [985, 251] on div "Compliance Training Get Started with your mandatory training" at bounding box center [933, 252] width 146 height 21
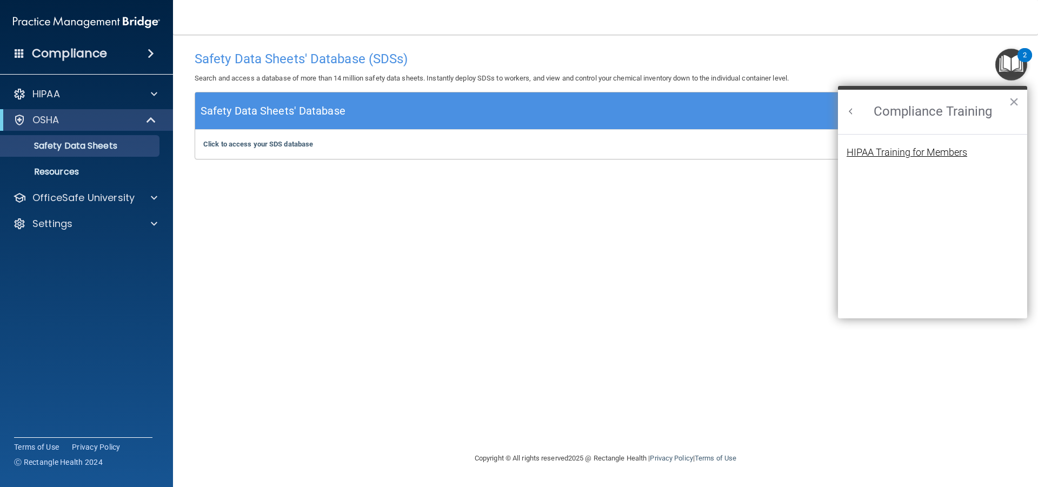
click at [927, 149] on div "HIPAA Training for Members" at bounding box center [907, 153] width 121 height 10
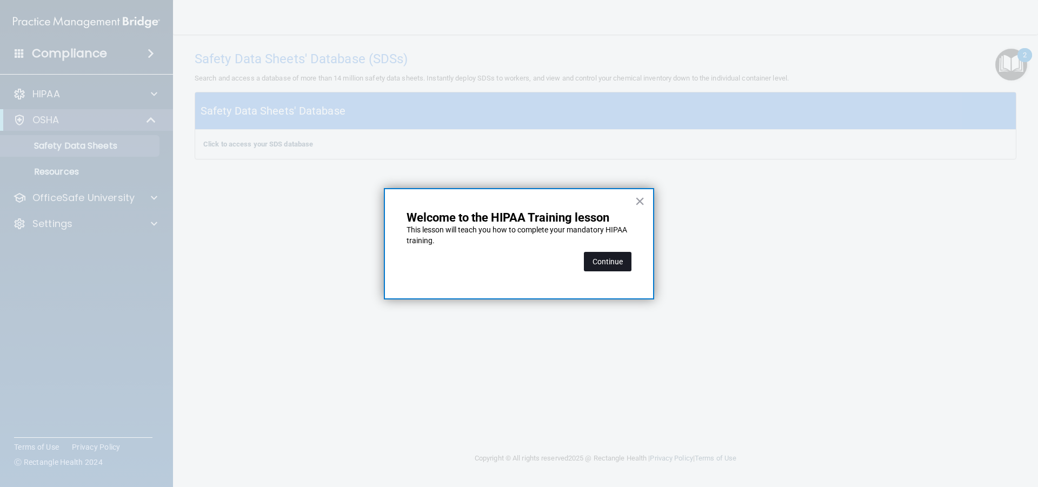
click at [614, 263] on button "Continue" at bounding box center [608, 261] width 48 height 19
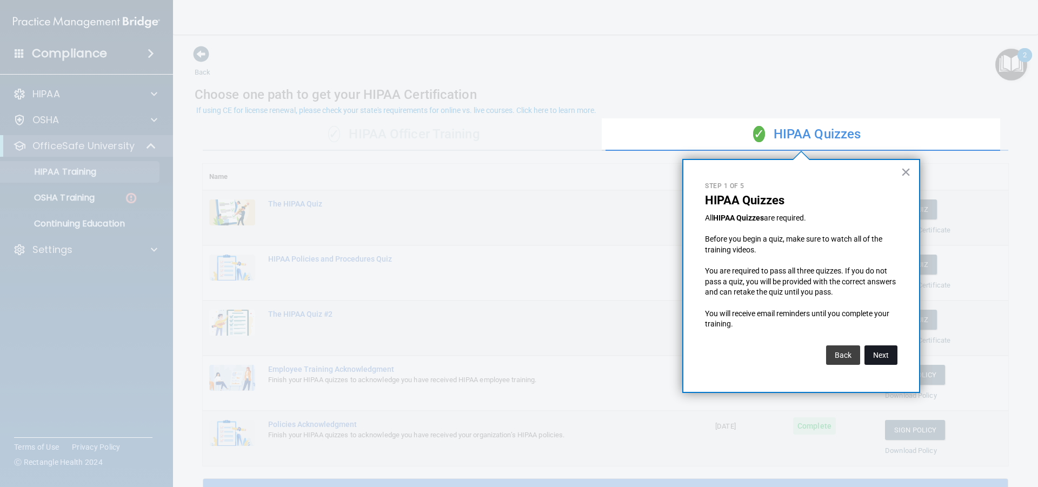
click at [873, 355] on button "Next" at bounding box center [880, 354] width 33 height 19
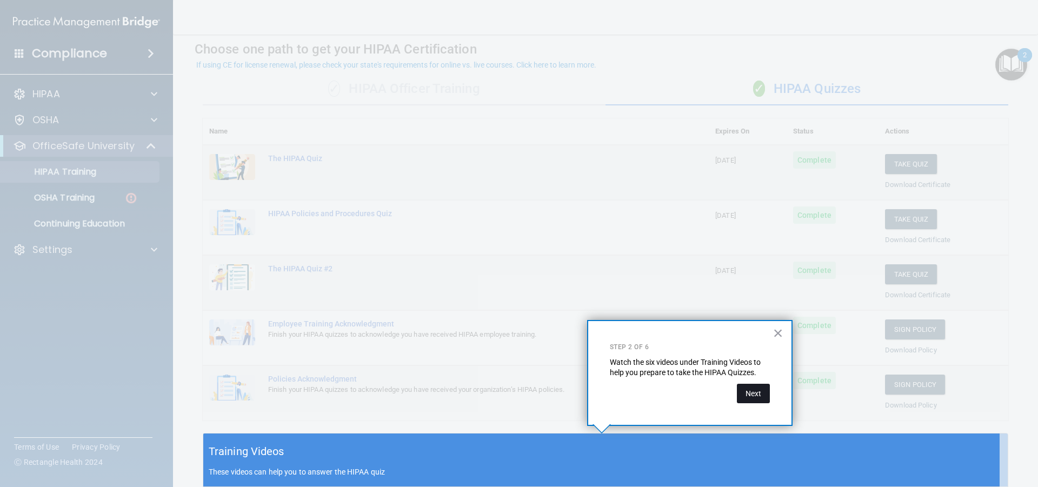
click at [756, 394] on button "Next" at bounding box center [753, 393] width 33 height 19
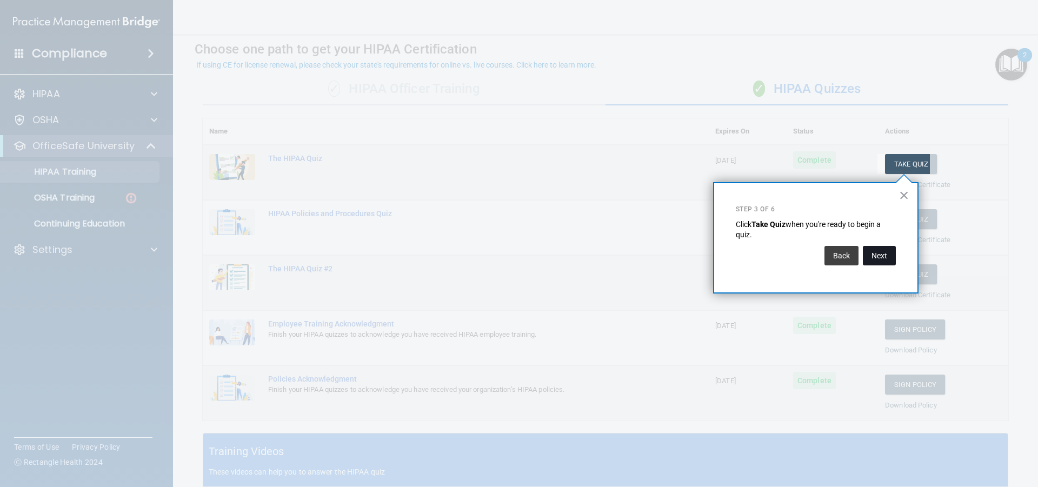
click at [890, 257] on button "Next" at bounding box center [879, 255] width 33 height 19
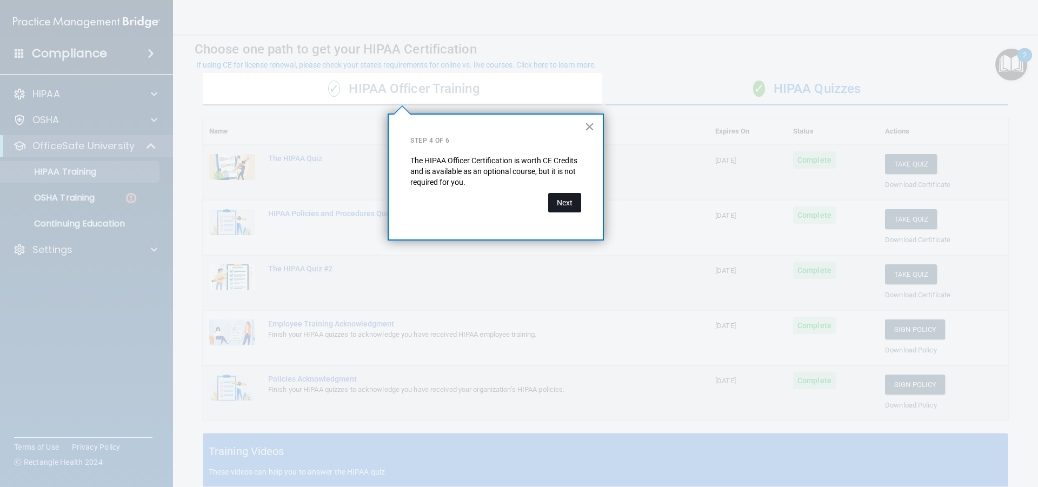
click at [572, 197] on button "Next" at bounding box center [564, 202] width 33 height 19
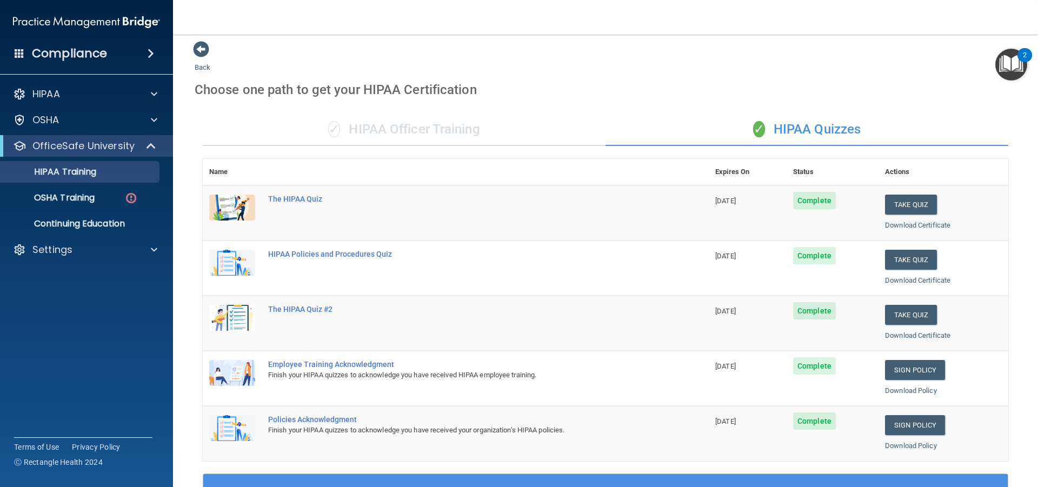
scroll to position [0, 0]
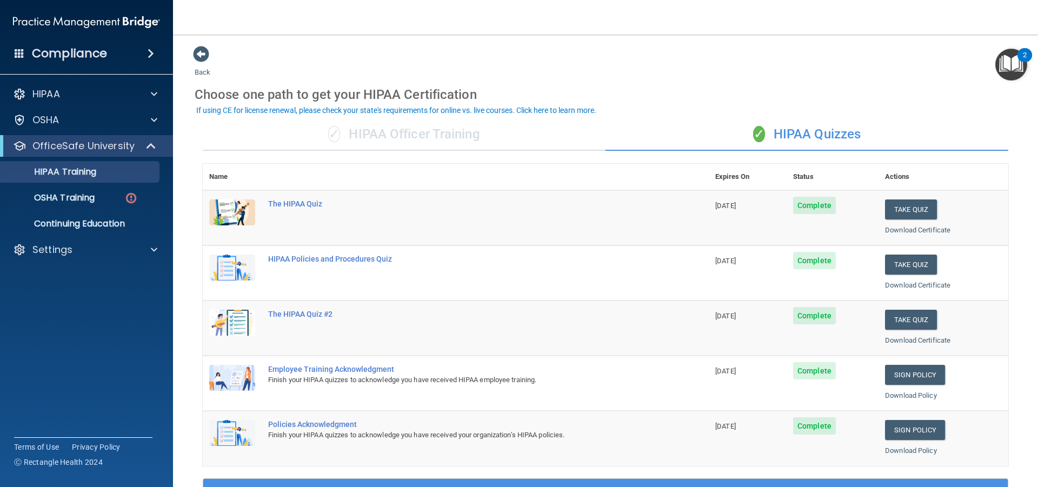
click at [1008, 62] on img "Open Resource Center, 2 new notifications" at bounding box center [1011, 65] width 32 height 32
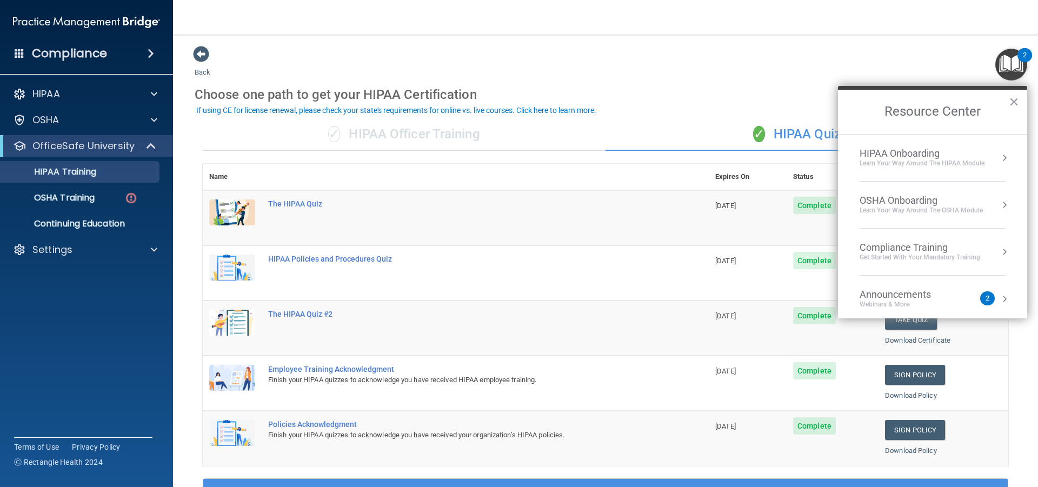
click at [976, 210] on div "Learn your way around the OSHA module" at bounding box center [921, 210] width 123 height 9
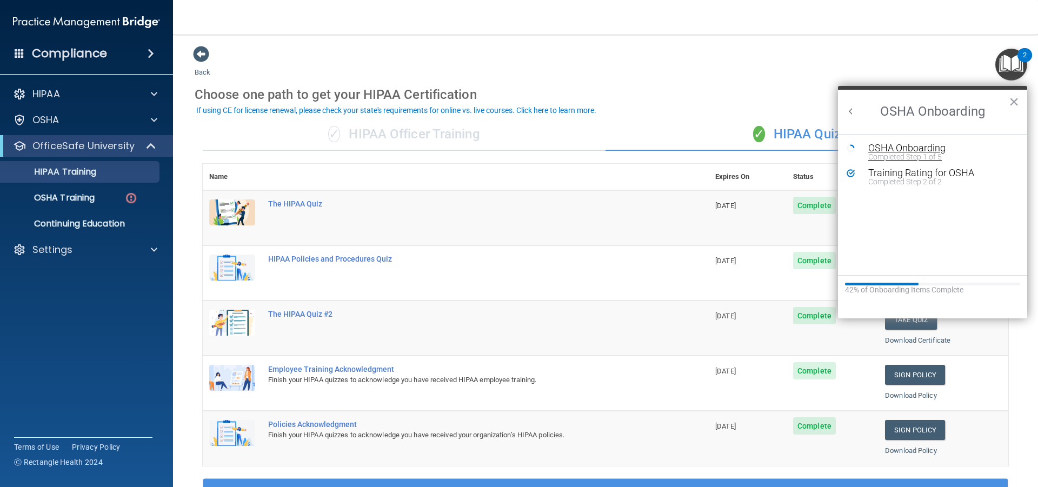
click at [901, 148] on div "OSHA Onboarding" at bounding box center [940, 148] width 145 height 10
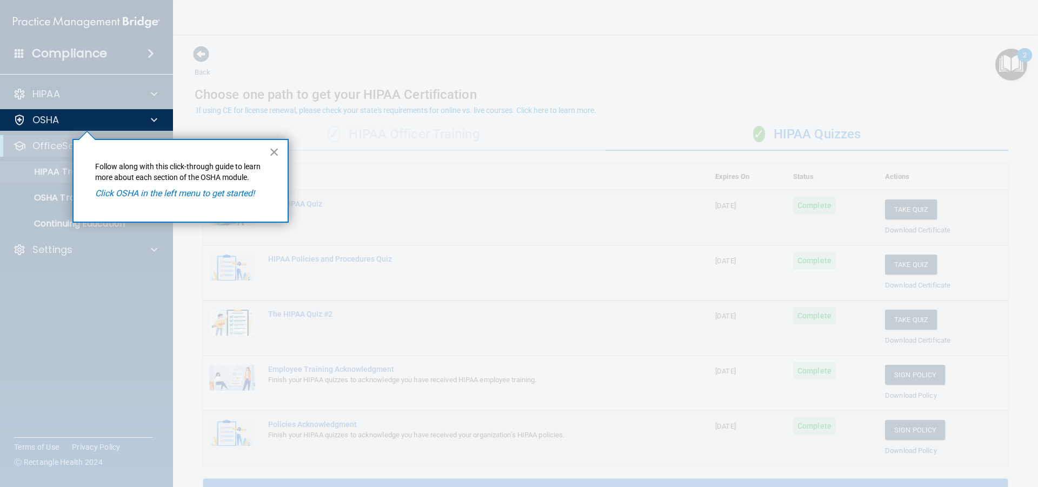
click at [223, 196] on em "Click OSHA in the left menu to get started!" at bounding box center [174, 193] width 159 height 10
click at [274, 156] on button "×" at bounding box center [274, 151] width 10 height 17
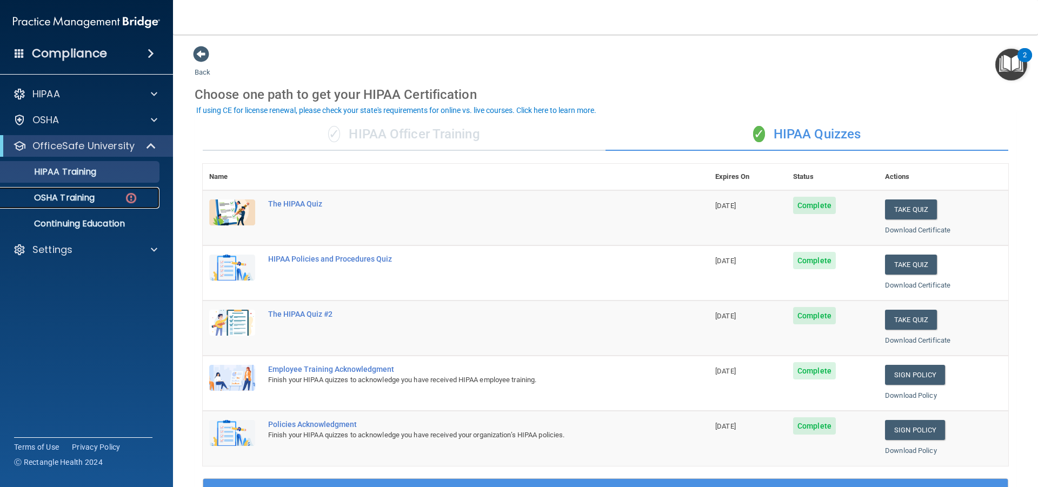
click at [61, 198] on p "OSHA Training" at bounding box center [51, 197] width 88 height 11
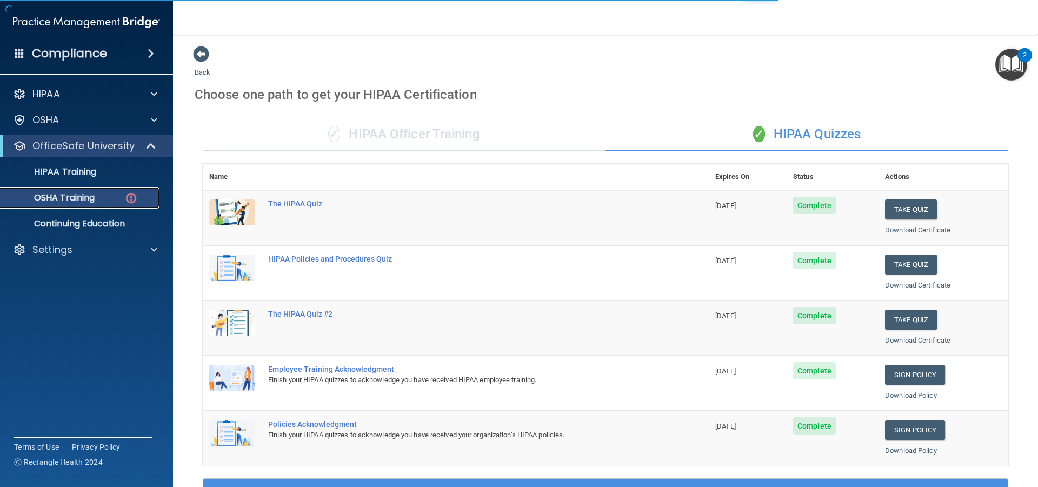
click at [128, 197] on img at bounding box center [131, 198] width 14 height 14
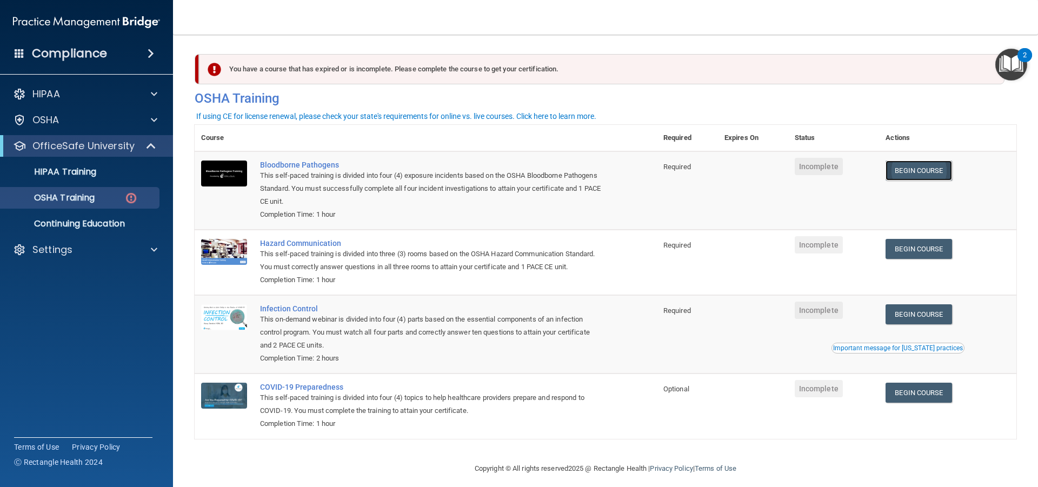
click at [930, 173] on link "Begin Course" at bounding box center [919, 171] width 66 height 20
click at [927, 170] on link "Begin Course" at bounding box center [919, 171] width 66 height 20
